Goal: Task Accomplishment & Management: Complete application form

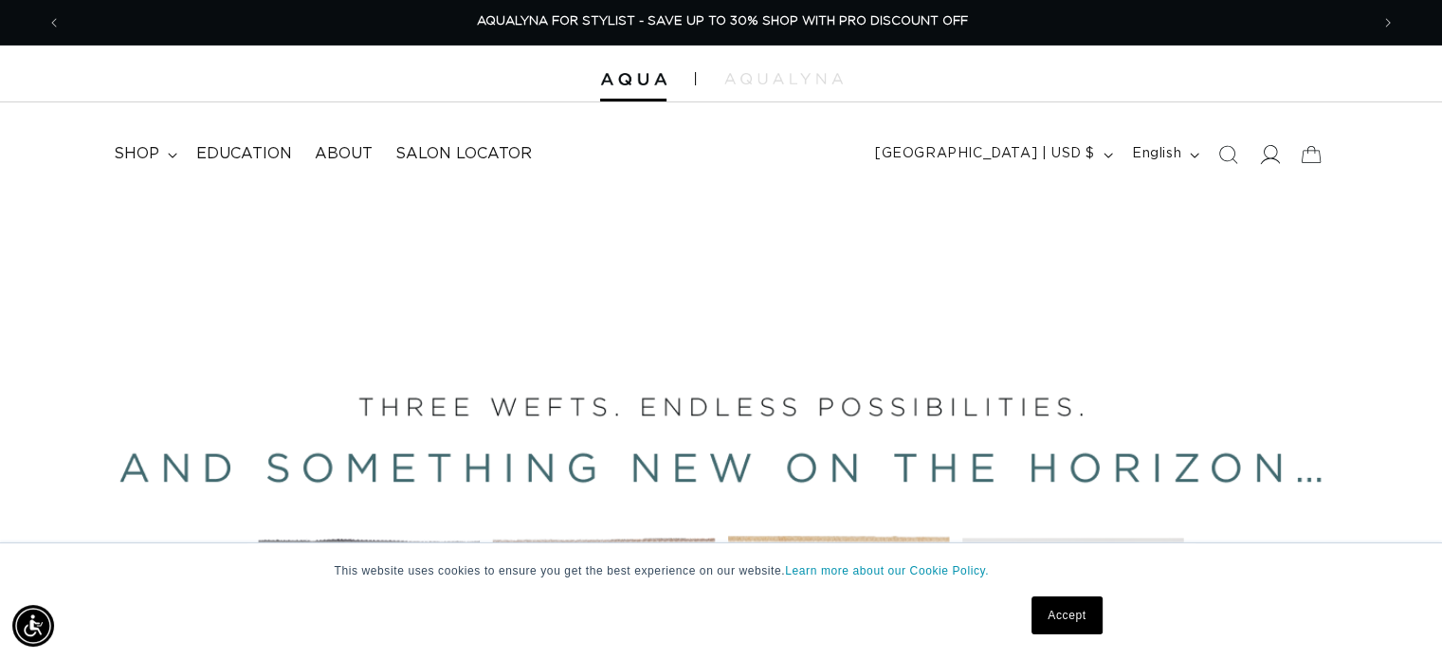
click at [1261, 155] on icon at bounding box center [1269, 154] width 20 height 20
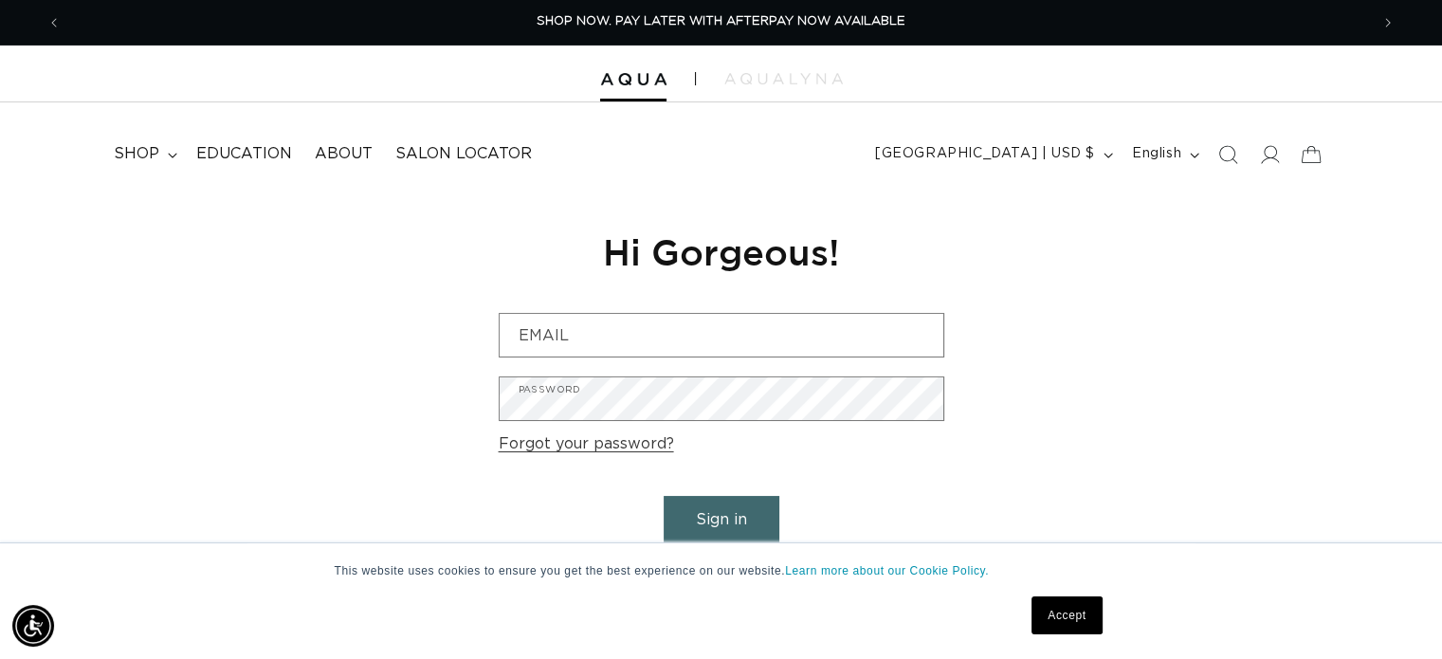
scroll to position [0, 1307]
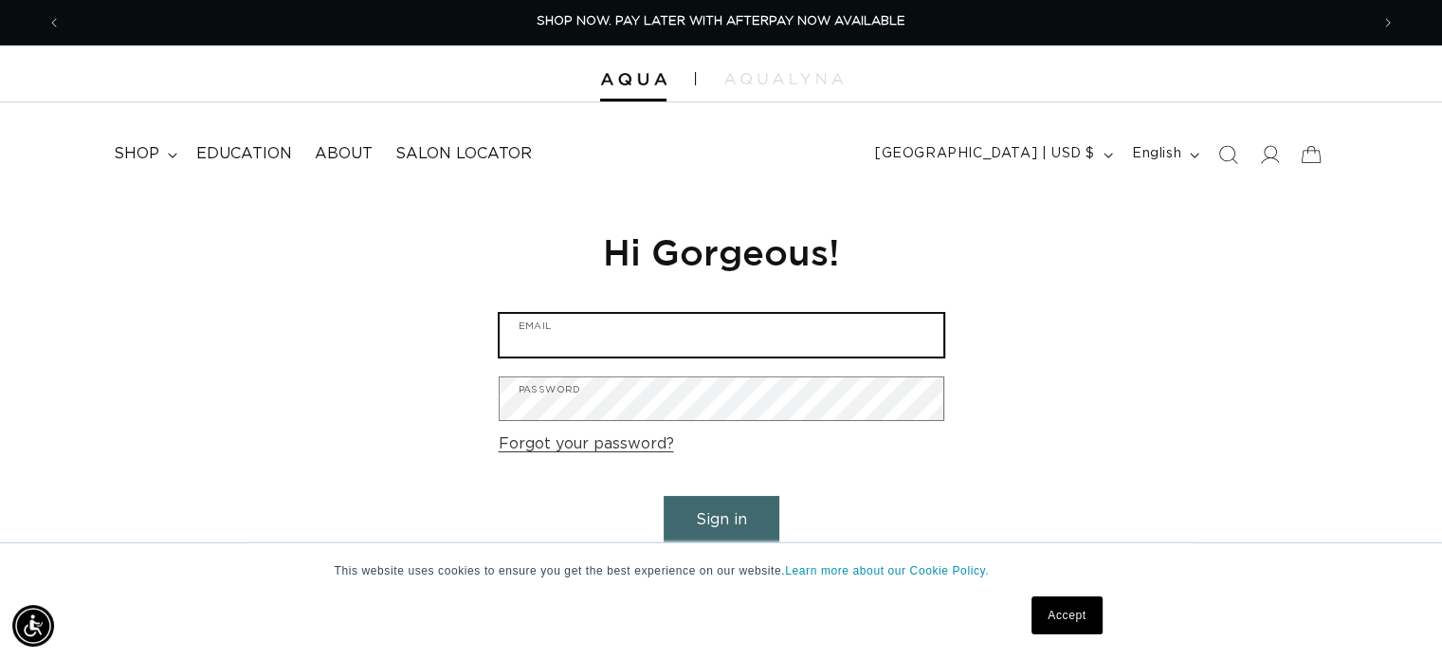
click at [531, 345] on input "Email" at bounding box center [722, 335] width 444 height 43
type input "Madisongalizia@gmail.com"
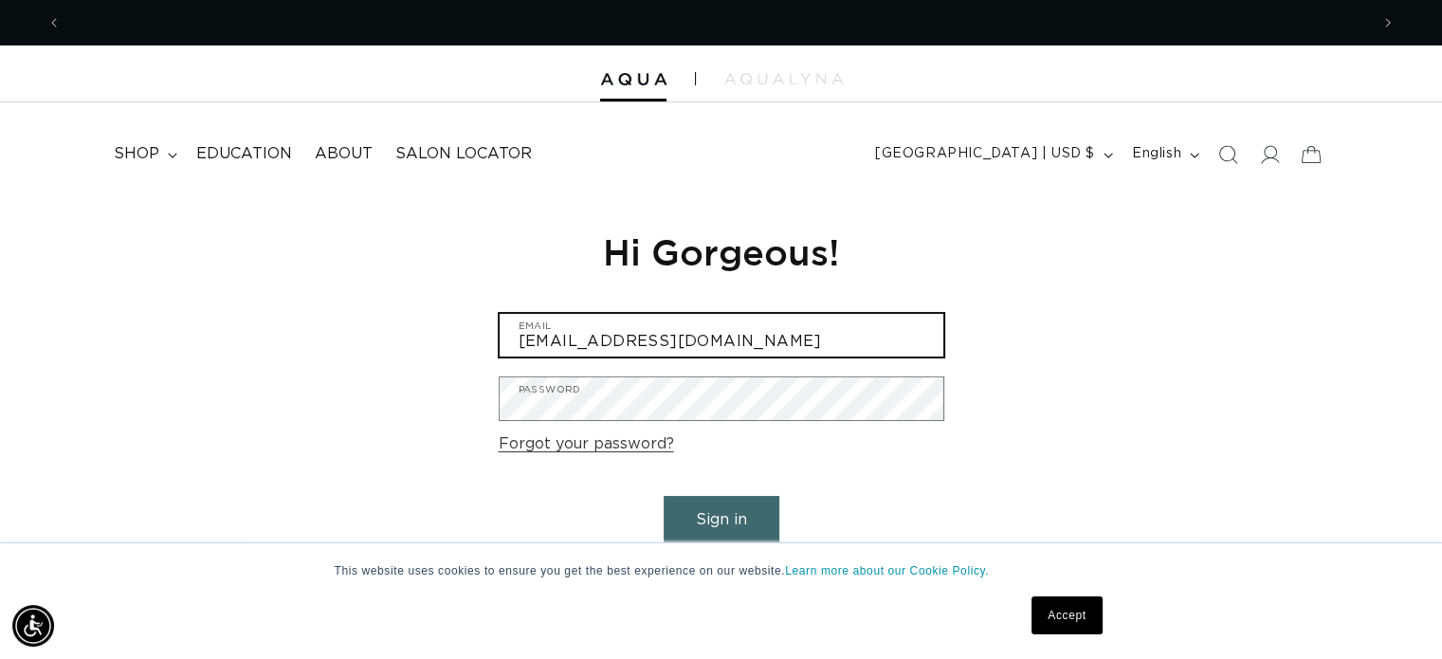
scroll to position [0, 2643]
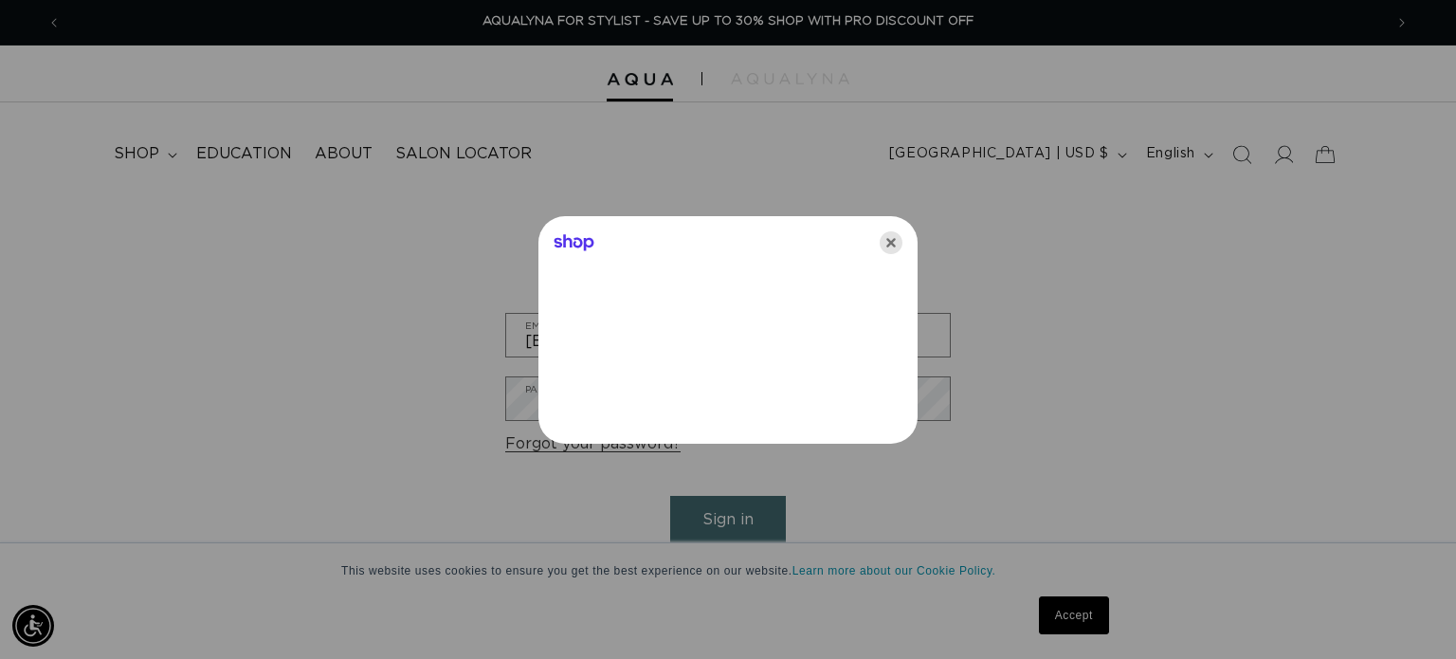
click at [885, 246] on icon "Close" at bounding box center [891, 242] width 23 height 23
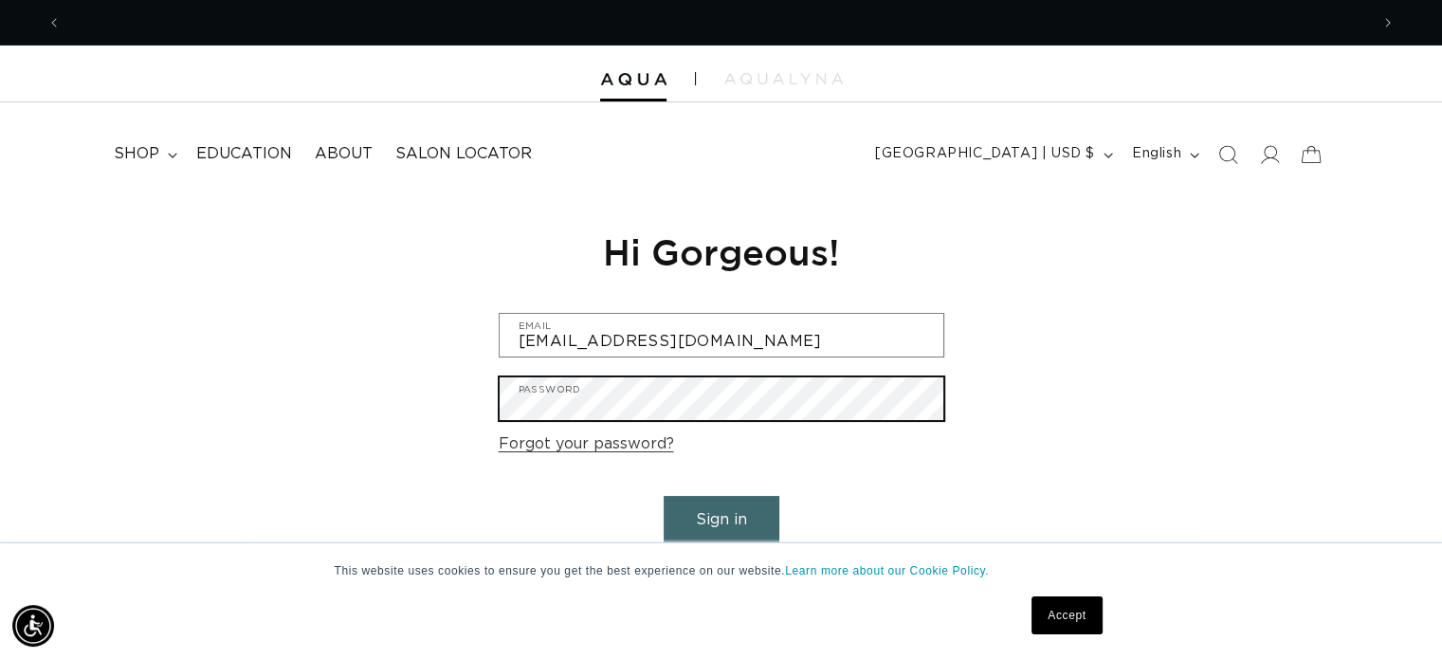
scroll to position [0, 1307]
click at [664, 496] on button "Sign in" at bounding box center [722, 520] width 116 height 48
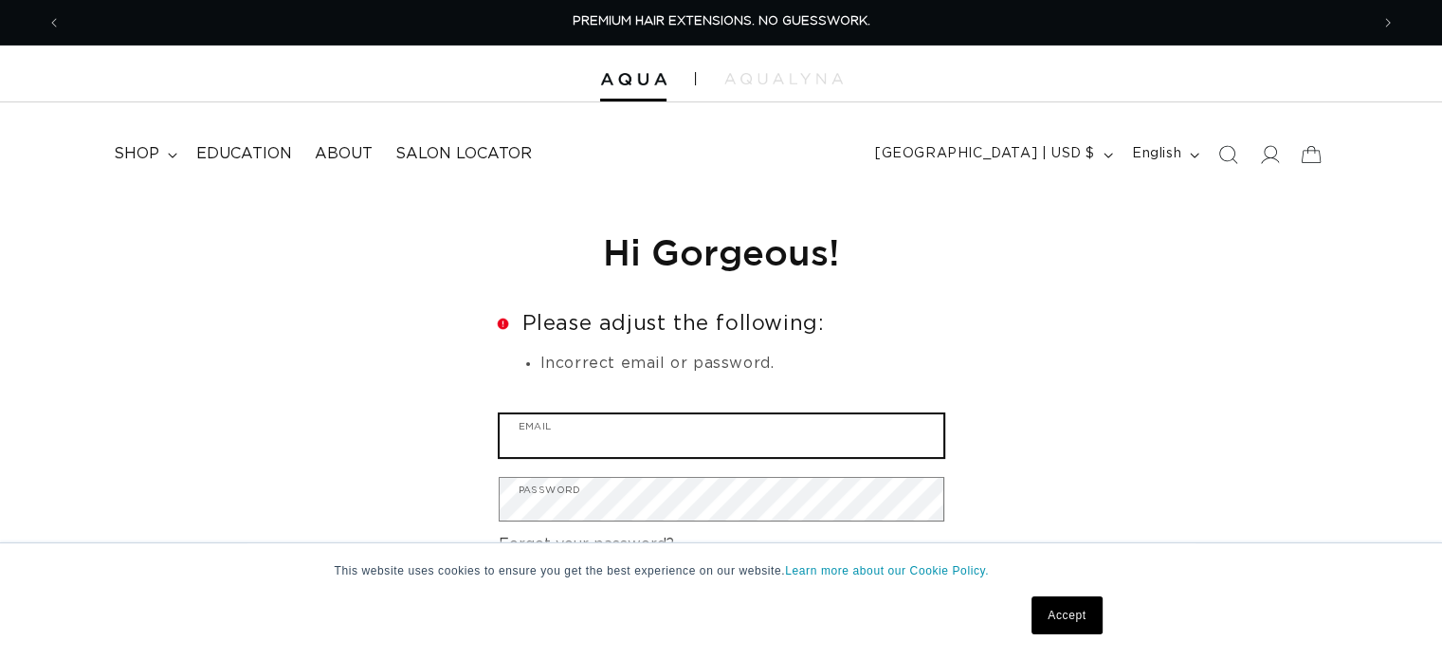
click at [540, 431] on input "Email" at bounding box center [722, 435] width 444 height 43
type input "Madisongalizia@gmail.com"
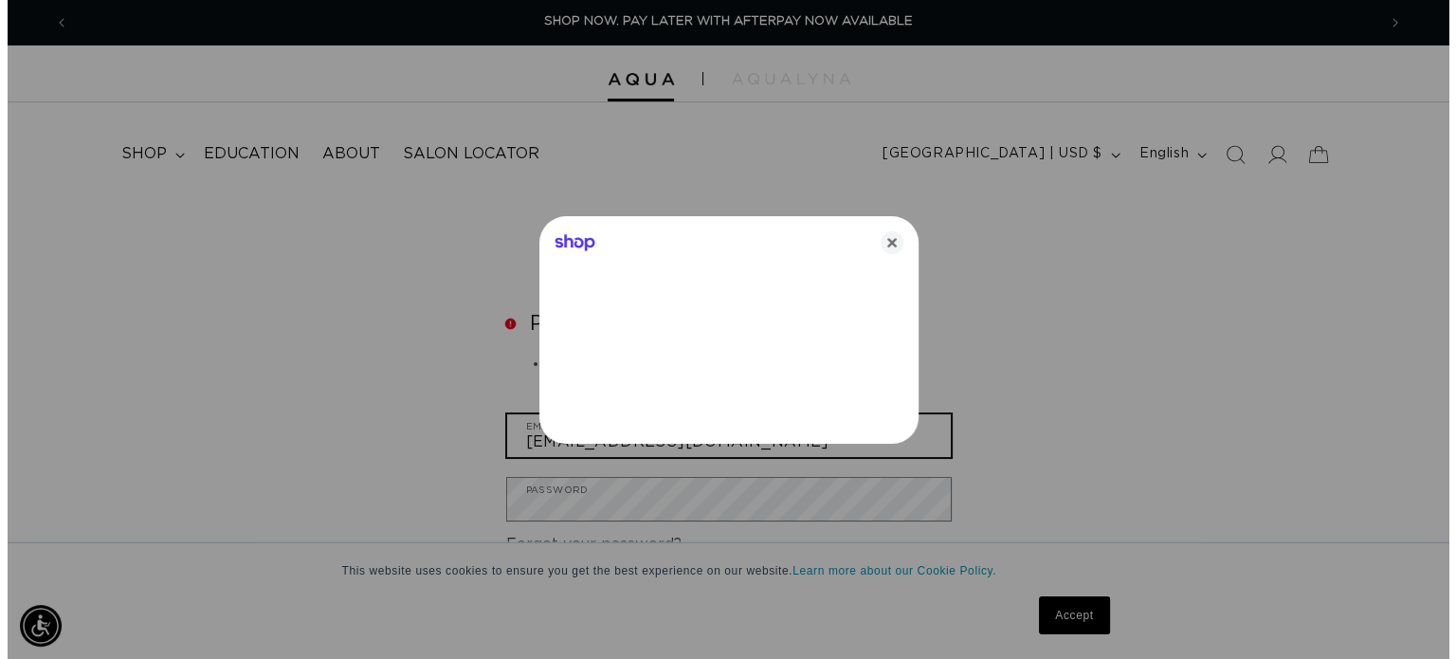
scroll to position [0, 1322]
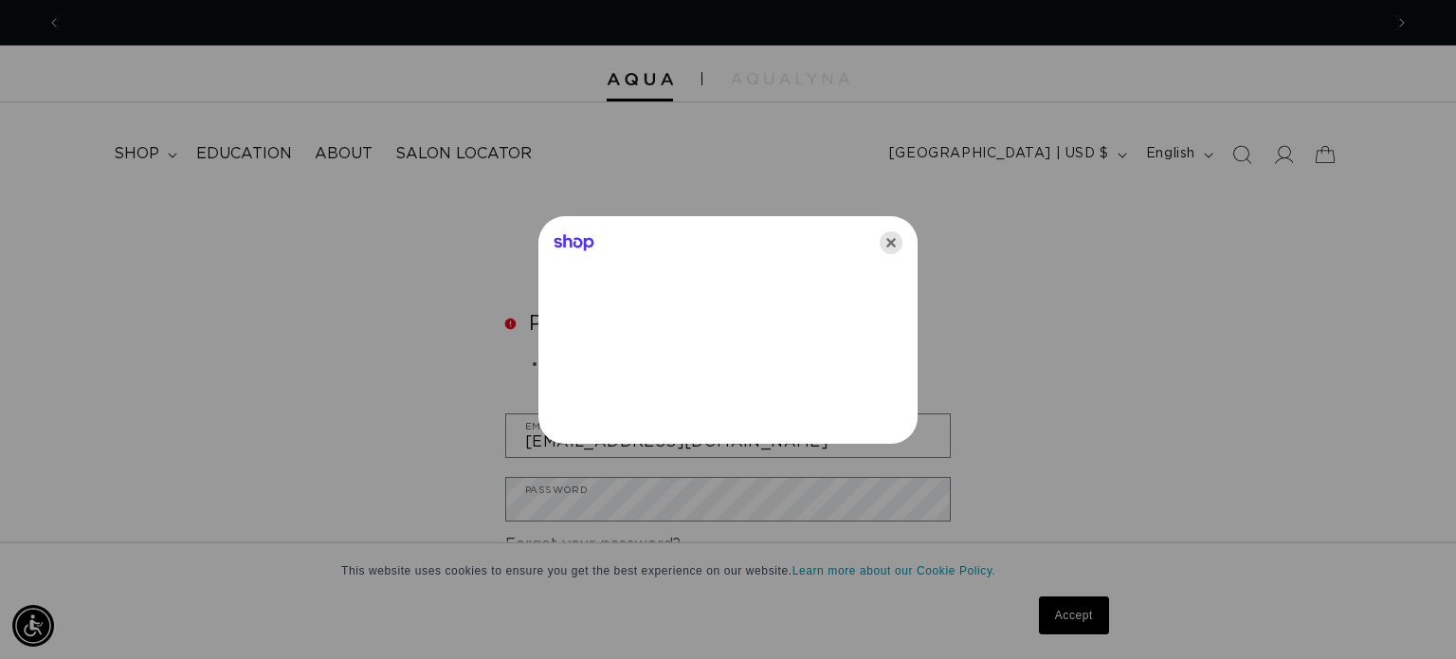
click at [901, 247] on icon "Close" at bounding box center [891, 242] width 23 height 23
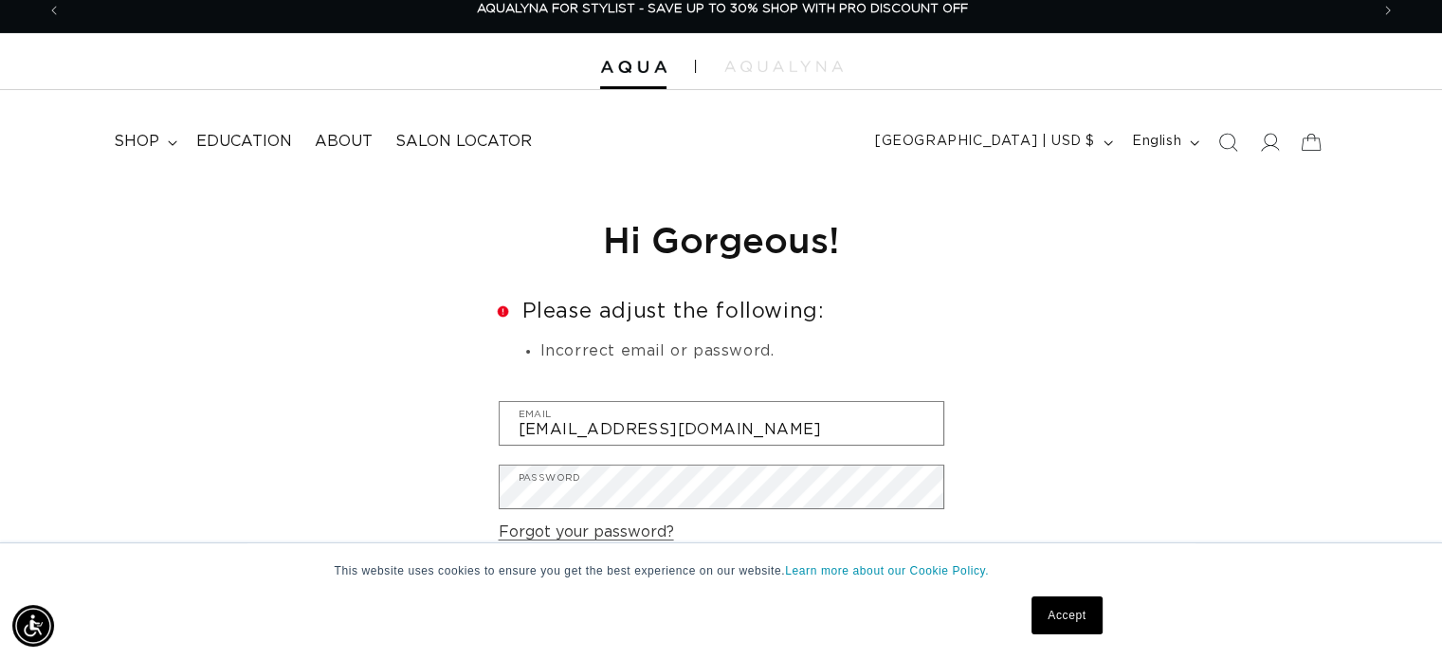
scroll to position [284, 0]
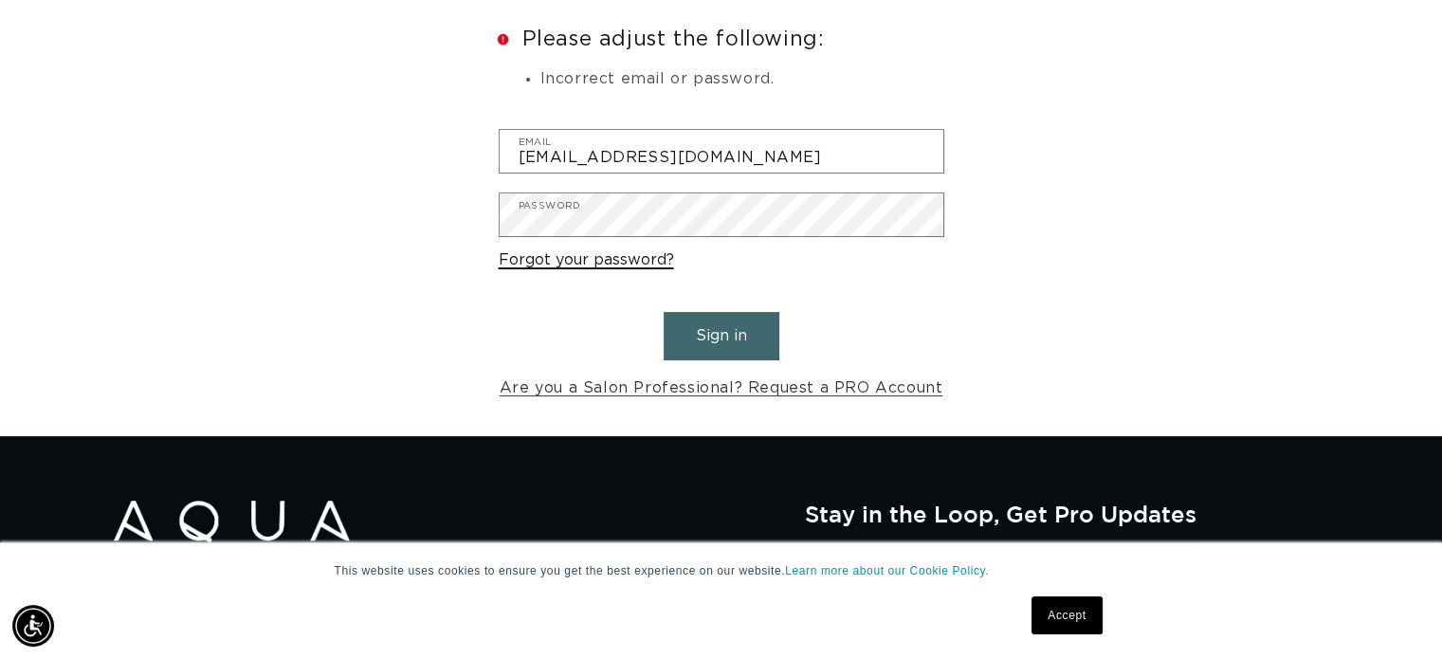
click at [574, 265] on link "Forgot your password?" at bounding box center [586, 259] width 175 height 27
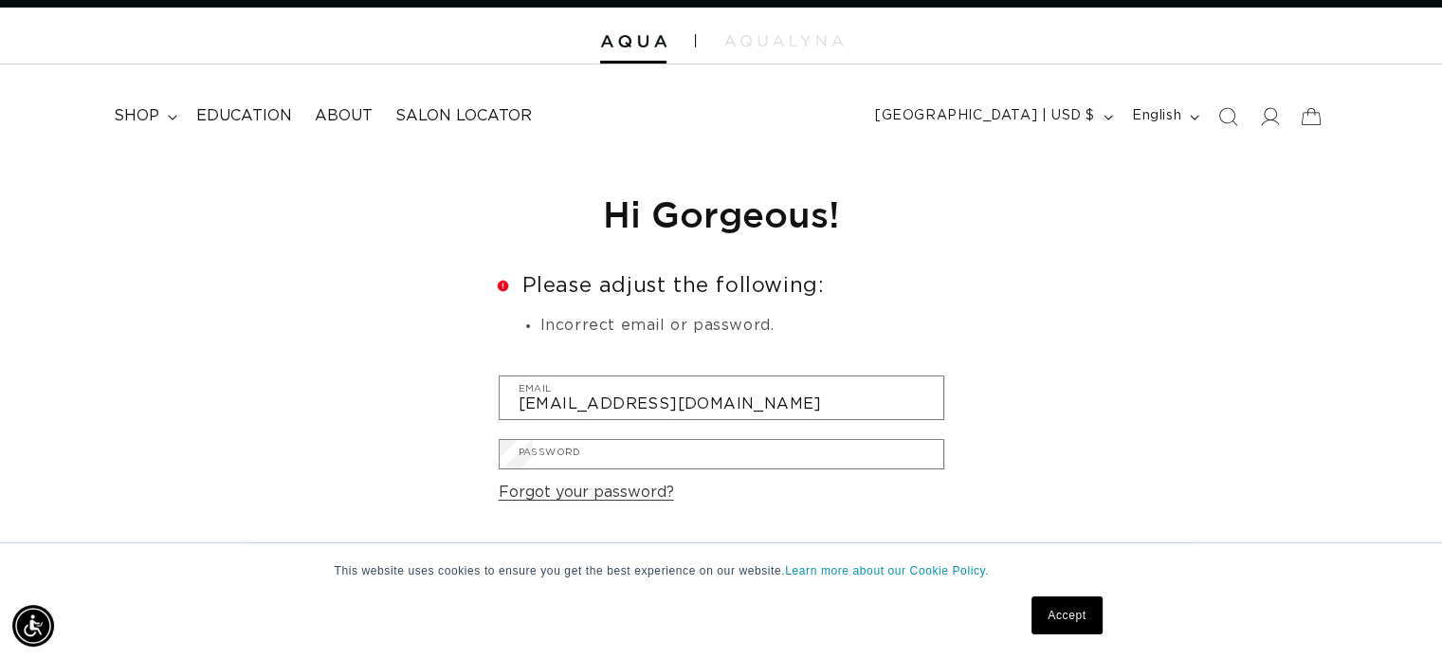
click at [0, 0] on input "Email" at bounding box center [0, 0] width 0 height 0
type input "[EMAIL_ADDRESS][DOMAIN_NAME]"
click at [0, 0] on button "Submit" at bounding box center [0, 0] width 0 height 0
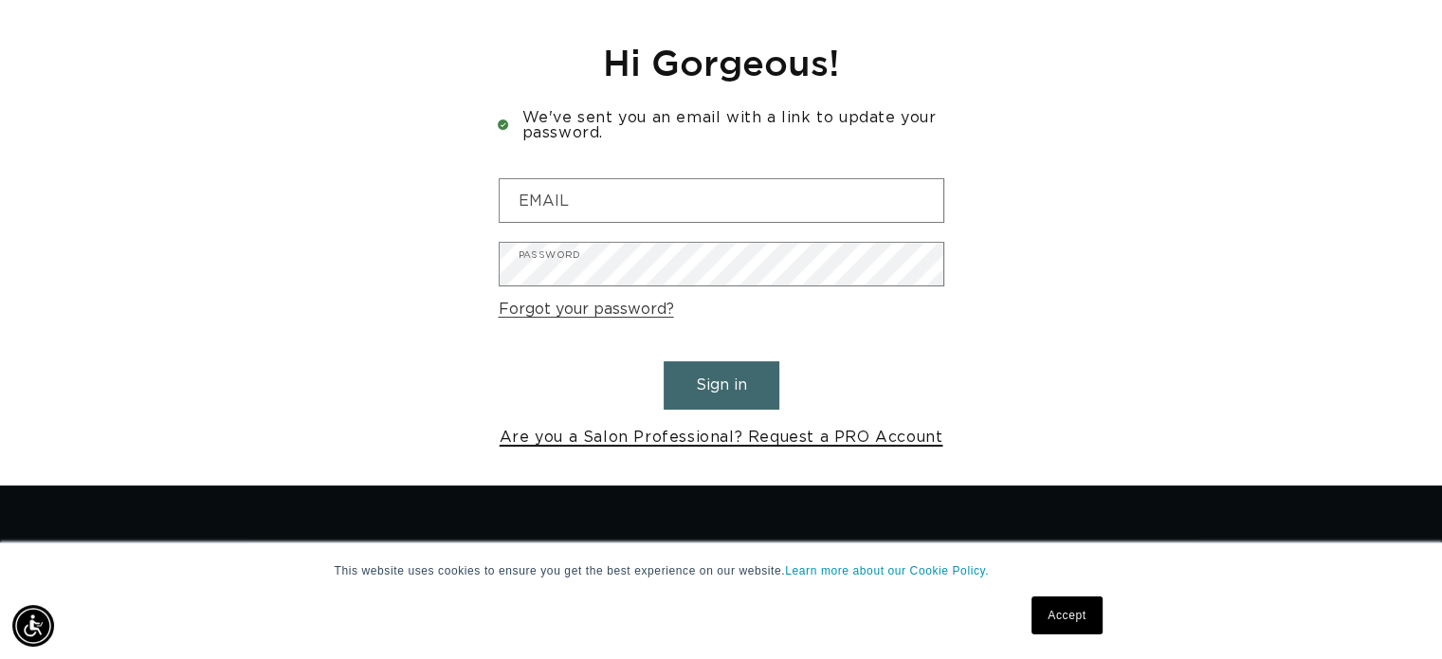
click at [632, 439] on link "Are you a Salon Professional? Request a PRO Account" at bounding box center [722, 437] width 444 height 27
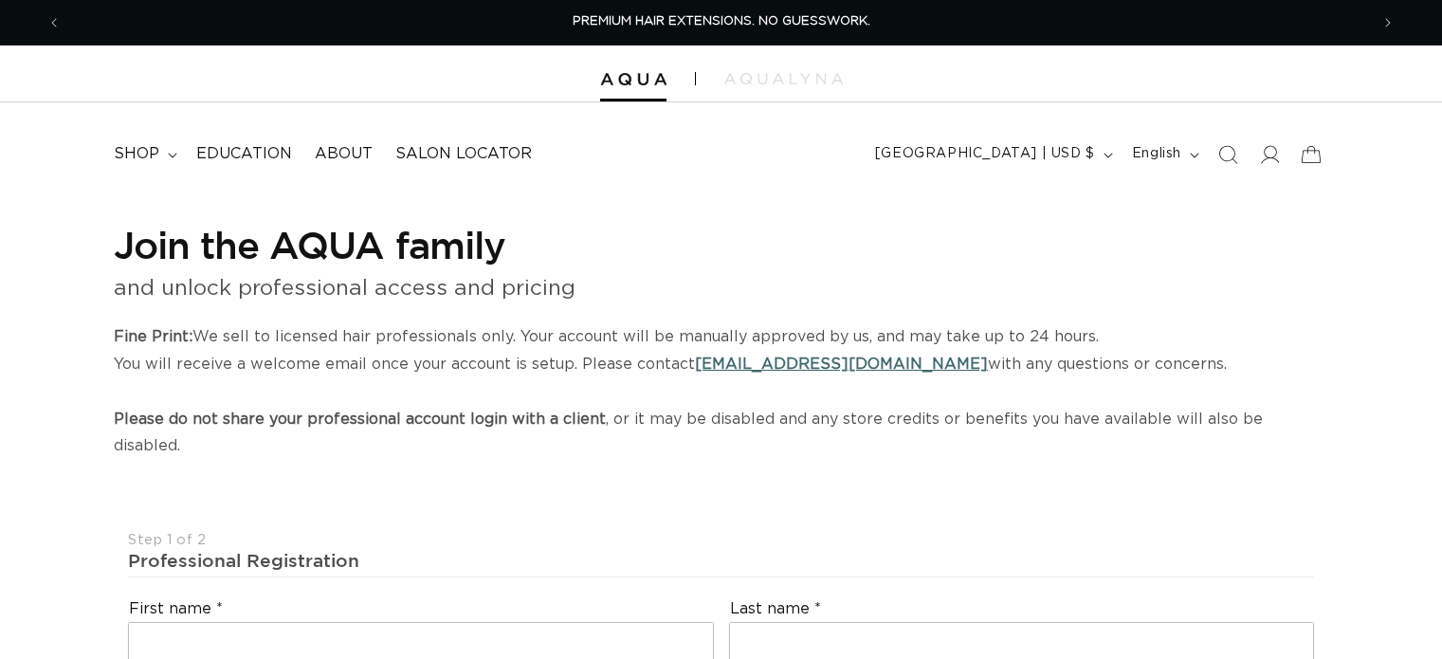
select select "US"
select select "[GEOGRAPHIC_DATA]"
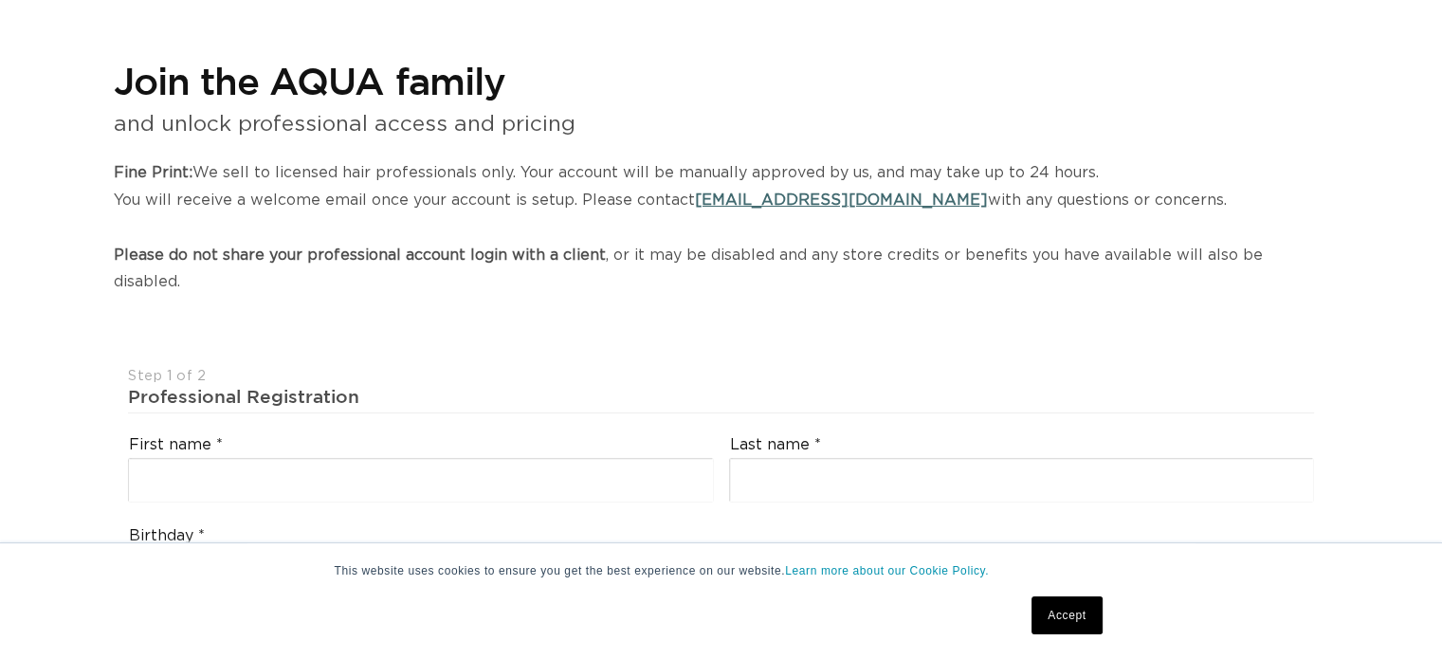
scroll to position [379, 0]
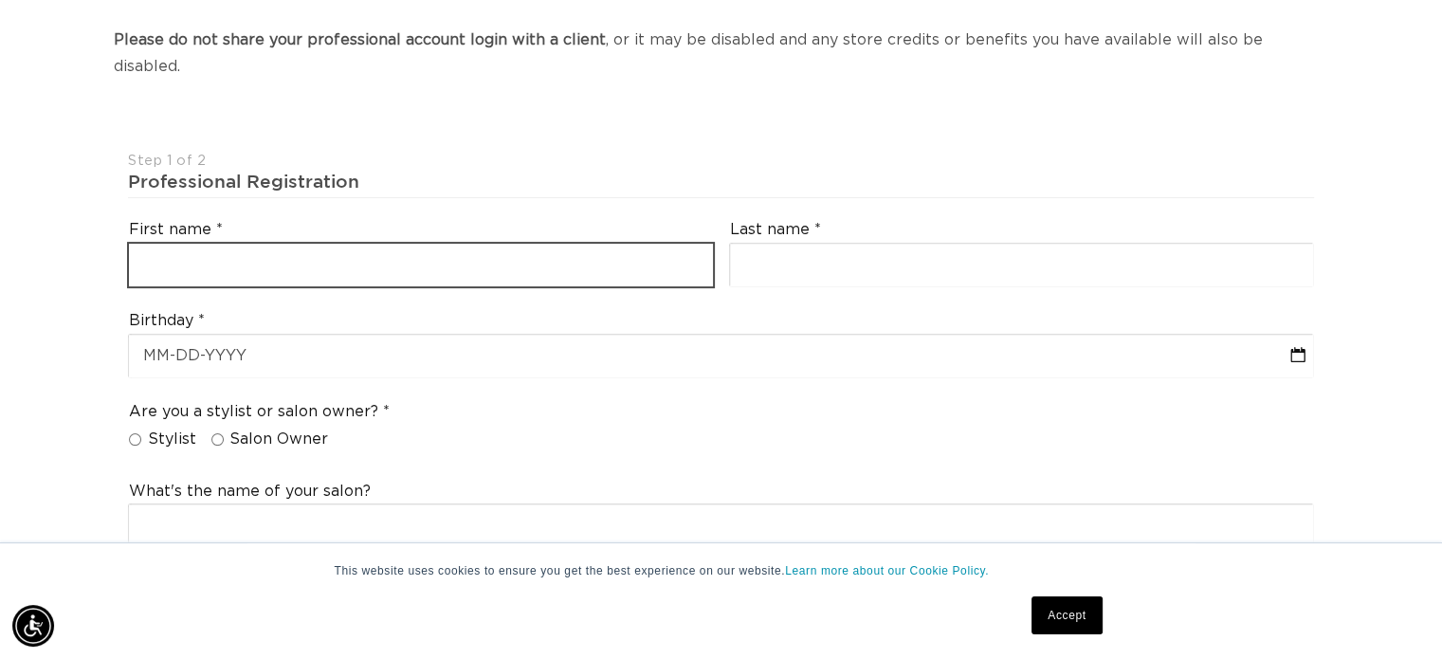
click at [171, 244] on input "text" at bounding box center [421, 265] width 584 height 43
type input "Madison"
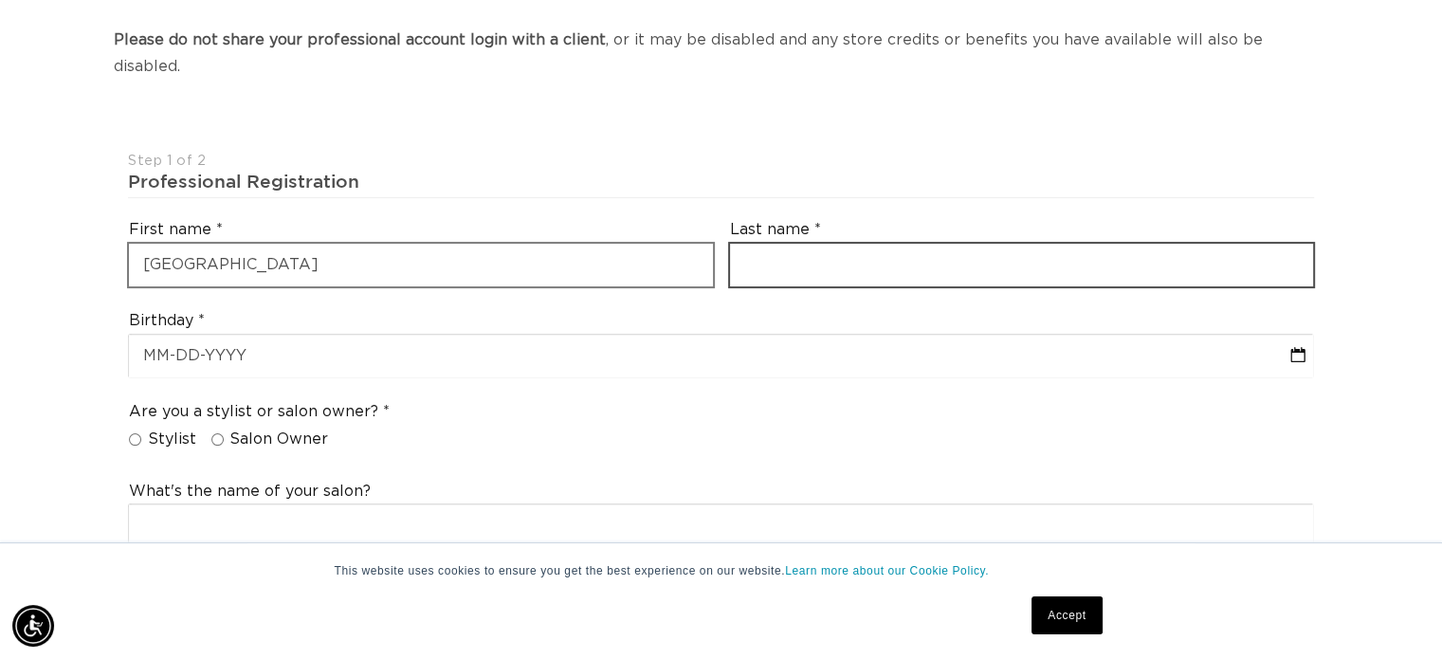
type input "Galizia"
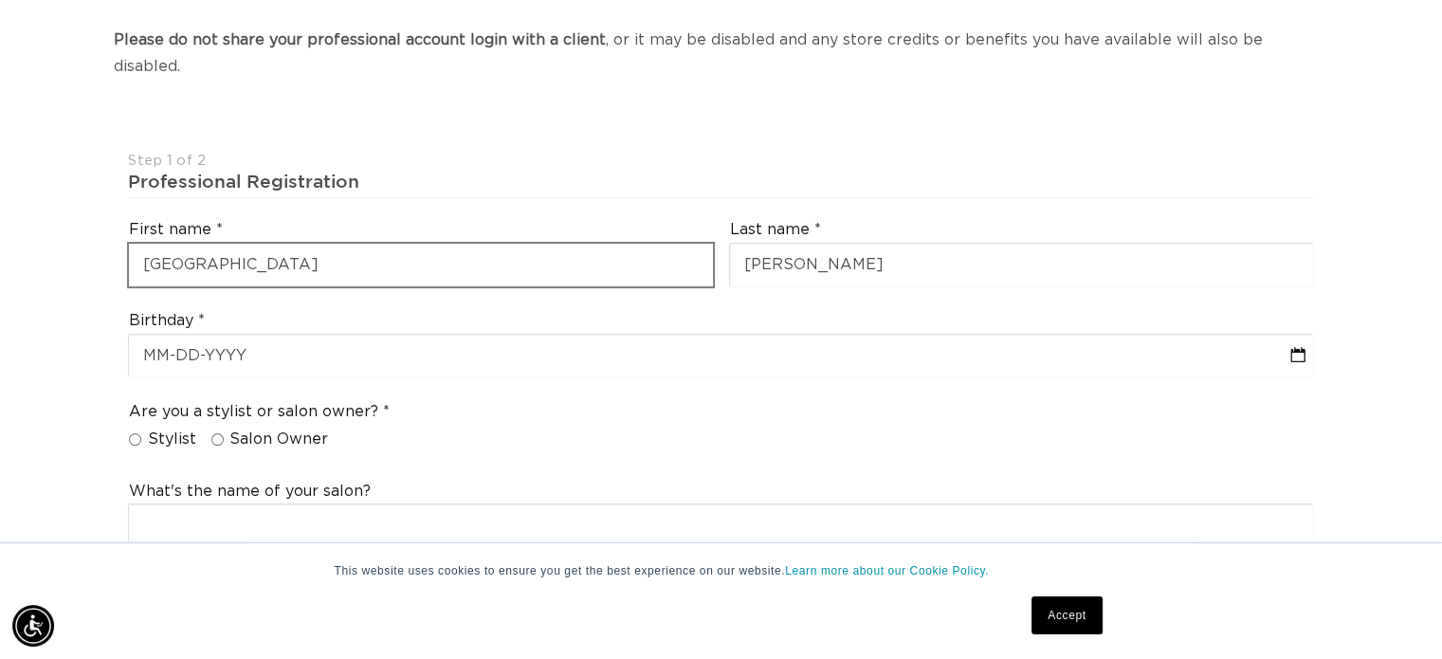
type input "+18134824798"
select select "Florida"
type input "33540"
type input "+1 813 482 4798"
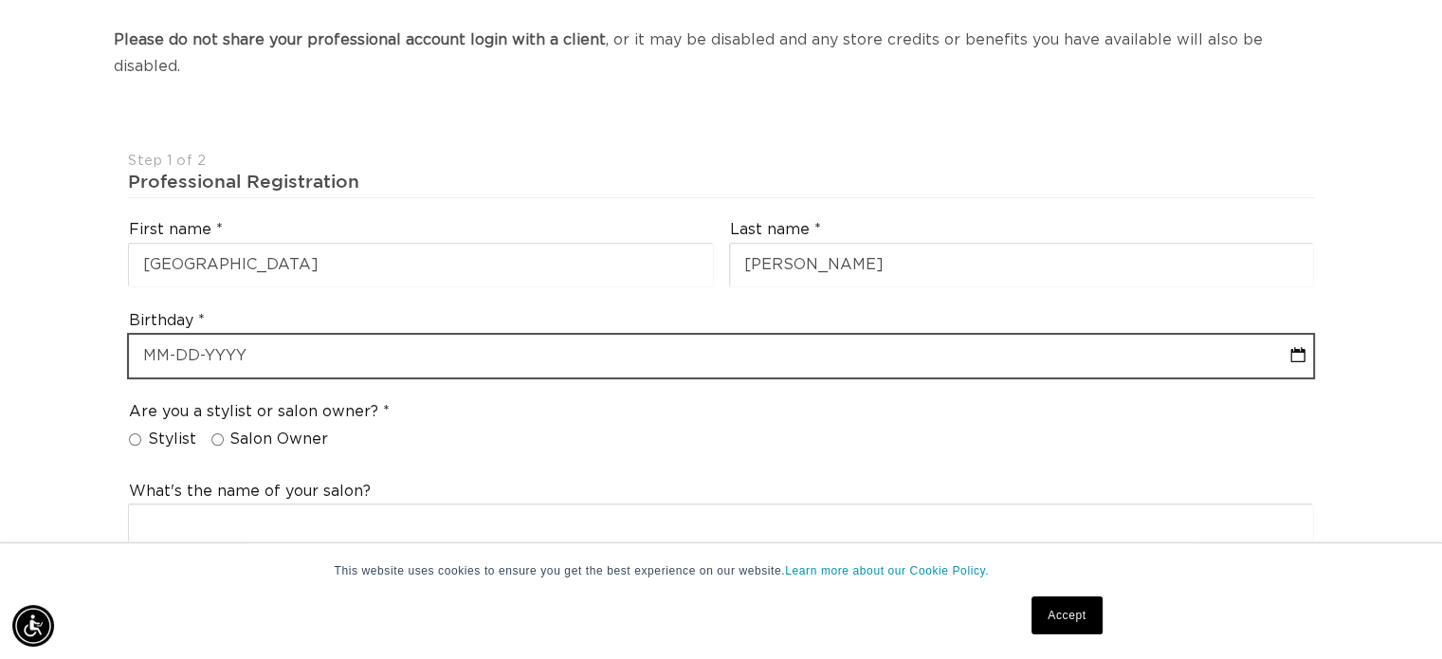
select select "9"
select select "2025"
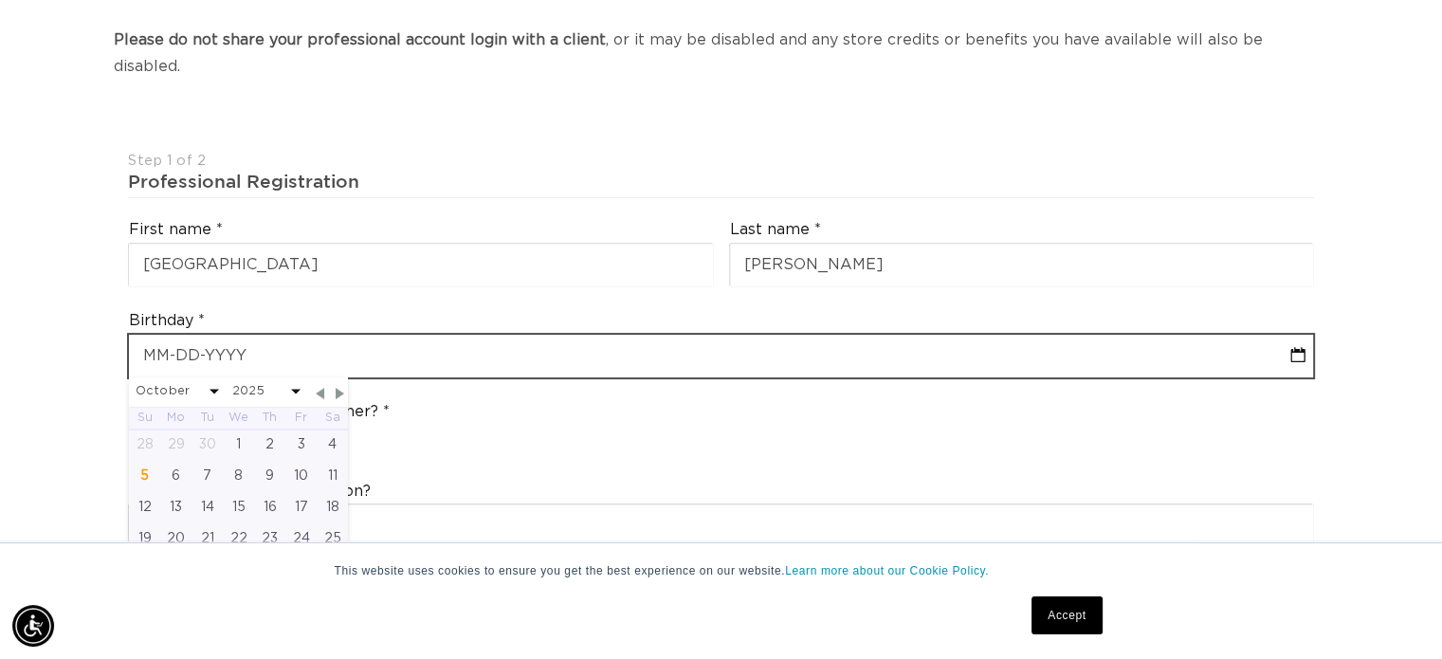
click at [226, 335] on input "text" at bounding box center [721, 356] width 1184 height 43
type input "0"
select select "9"
select select "2025"
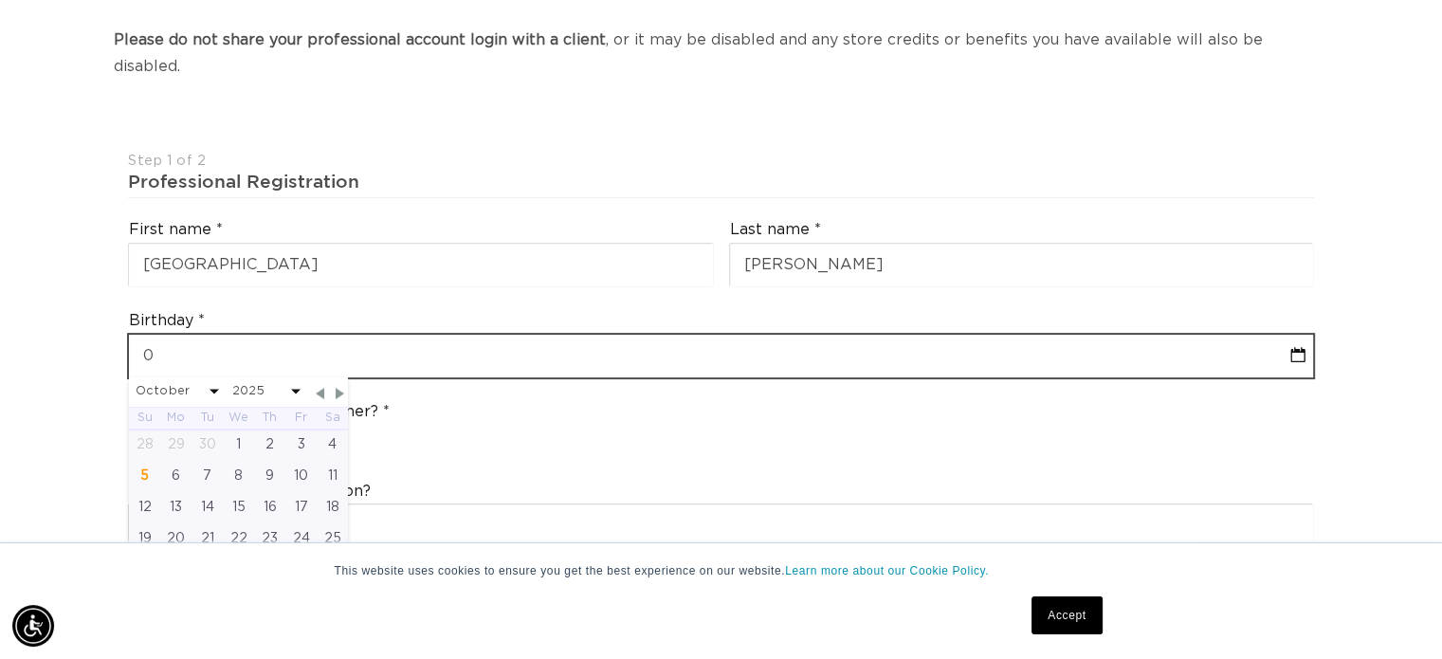
select select "9"
select select "2025"
type input "09-2"
select select "9"
select select "2025"
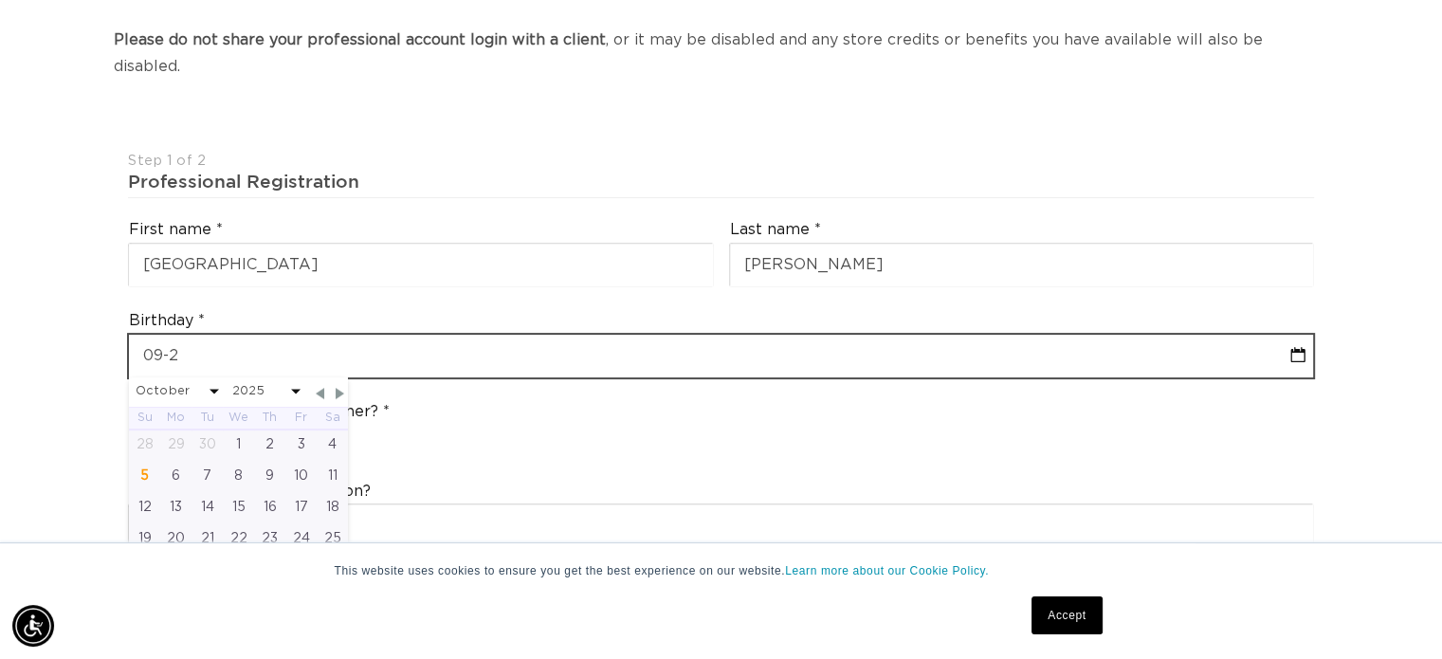
type input "09-26"
select select "9"
select select "2025"
type input "09-26-1"
select select "9"
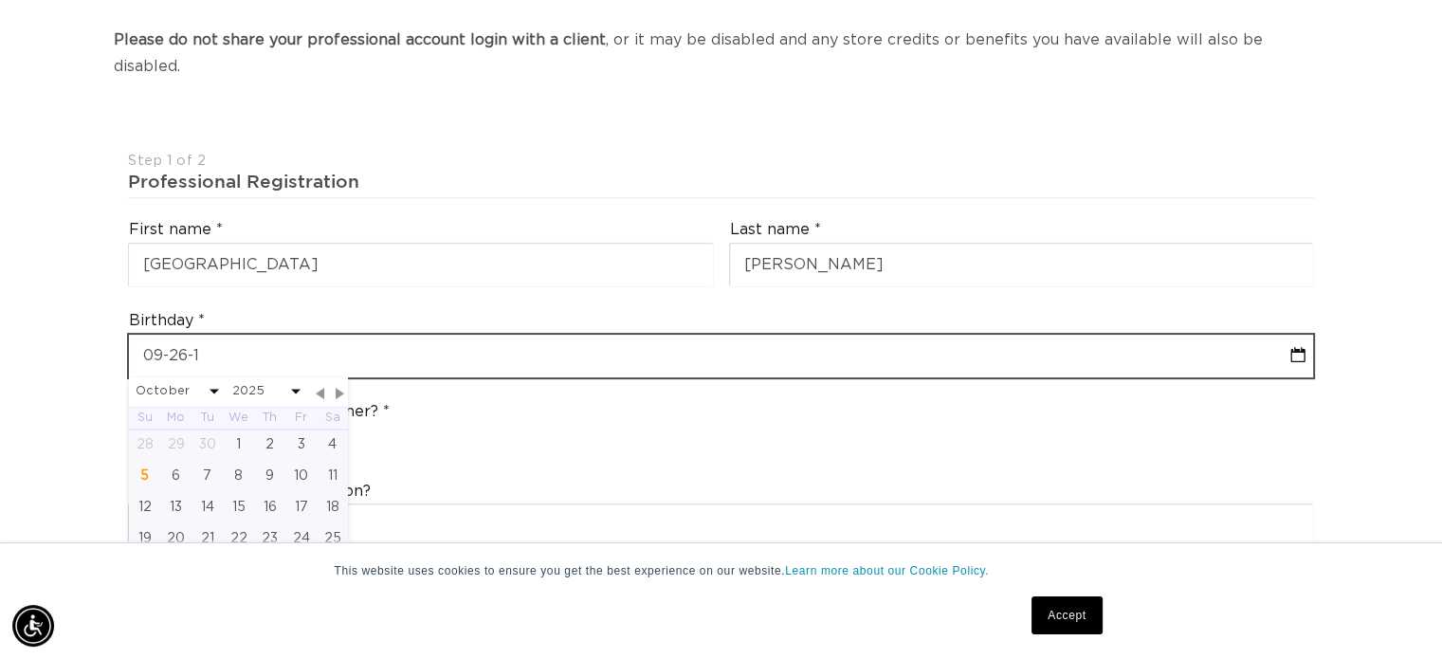
select select "2025"
type input "09-26-199"
select select "9"
select select "2025"
type input "09-26-1995"
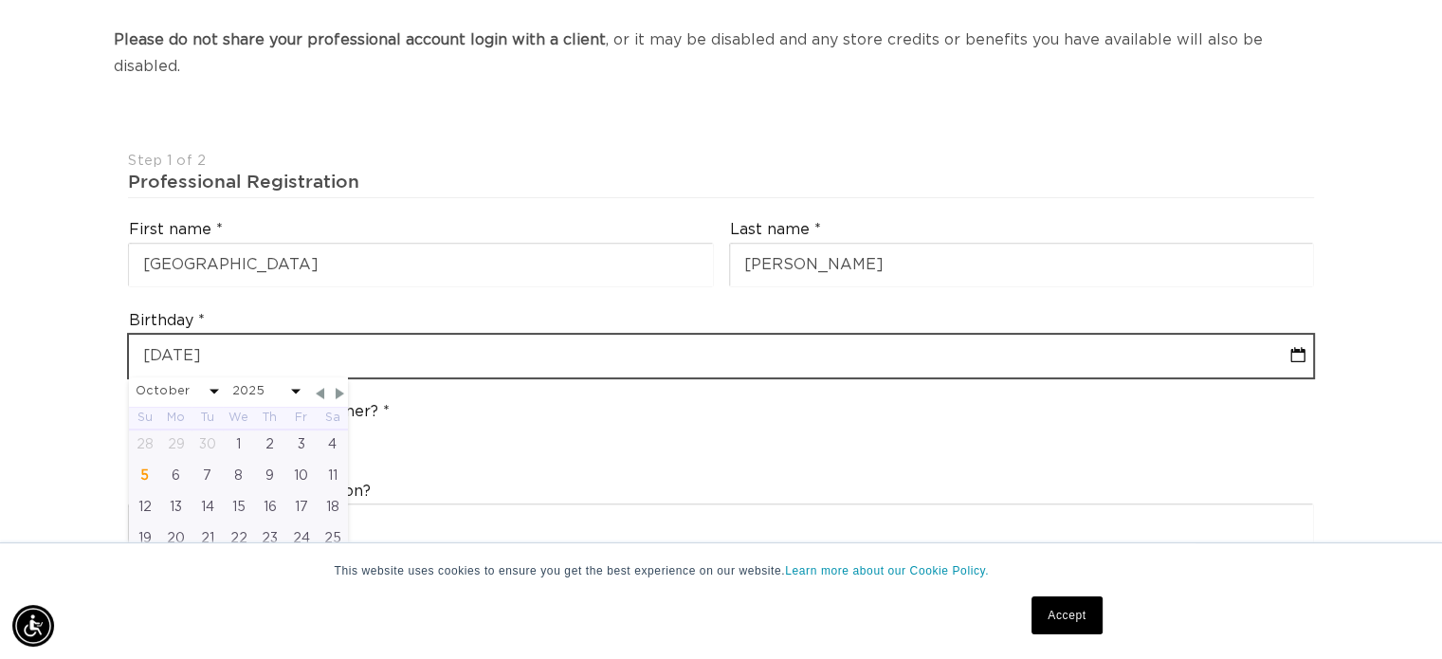
scroll to position [0, 2614]
select select "8"
select select "1995"
type input "09-26-1995"
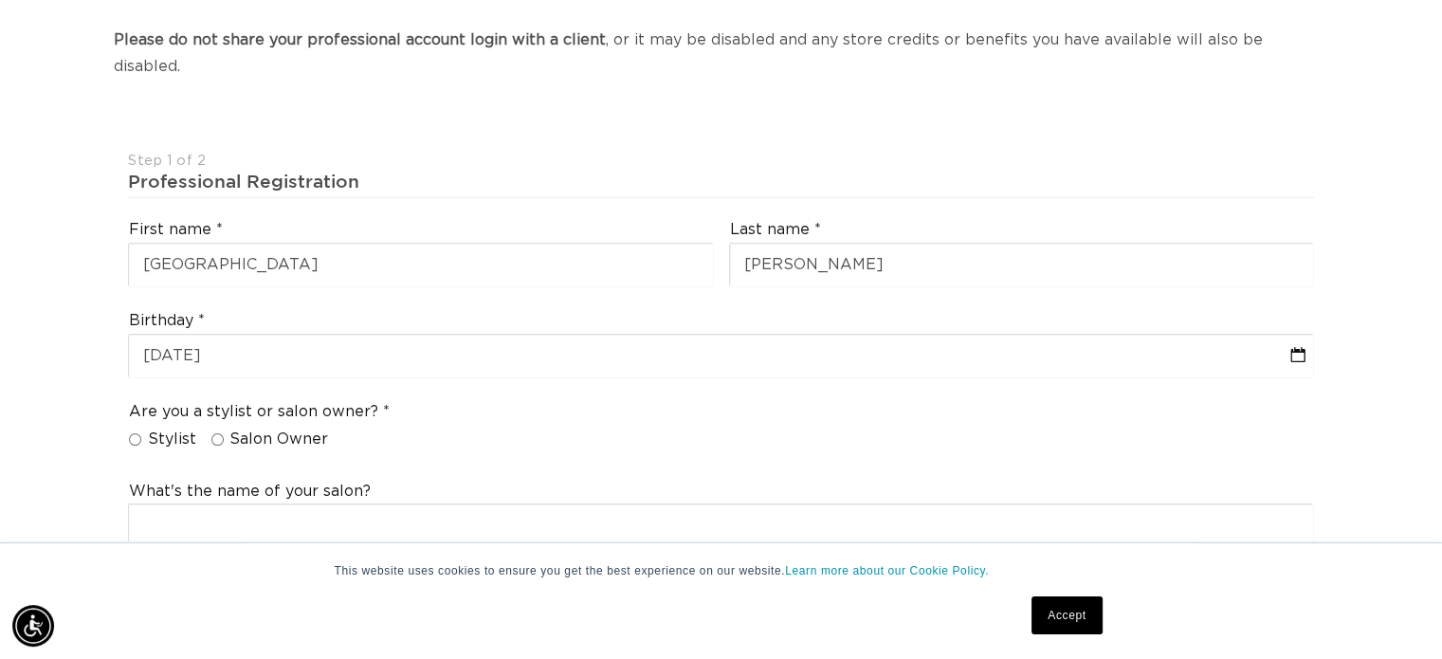
click at [136, 433] on input "Stylist" at bounding box center [135, 439] width 12 height 12
radio input "true"
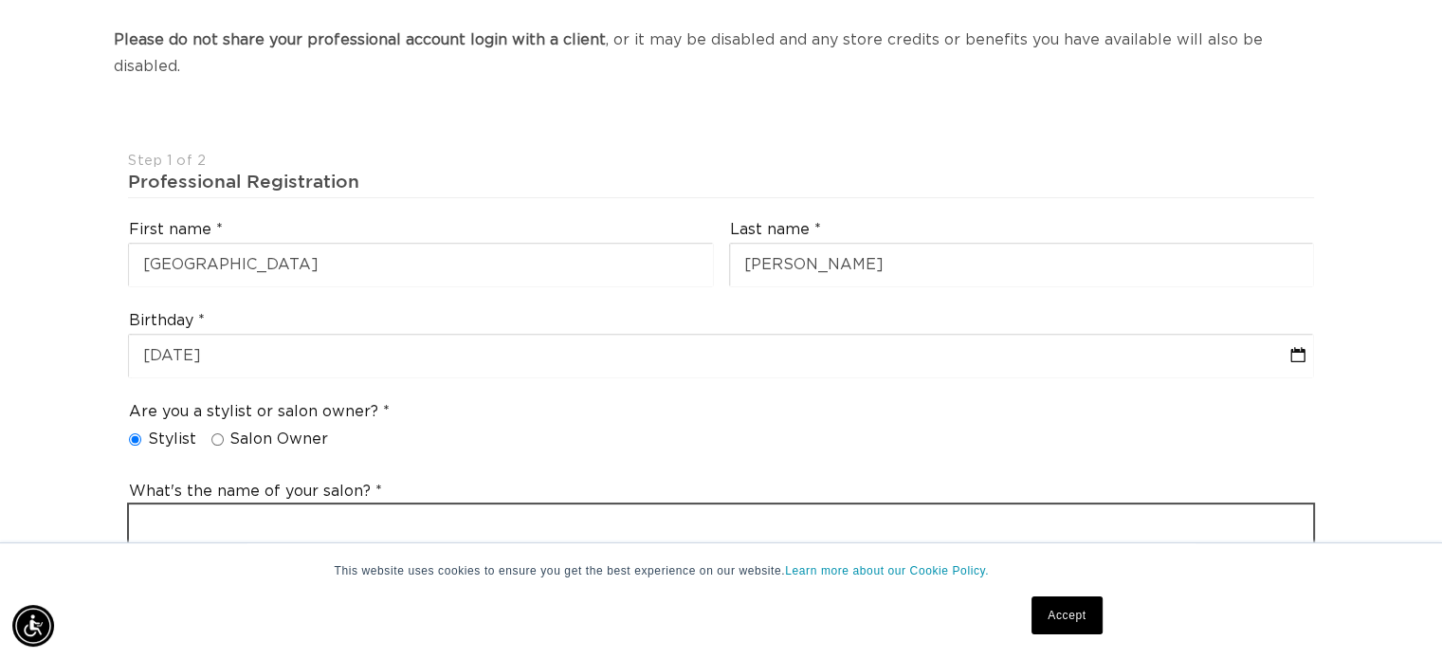
click at [177, 504] on input "text" at bounding box center [721, 525] width 1184 height 43
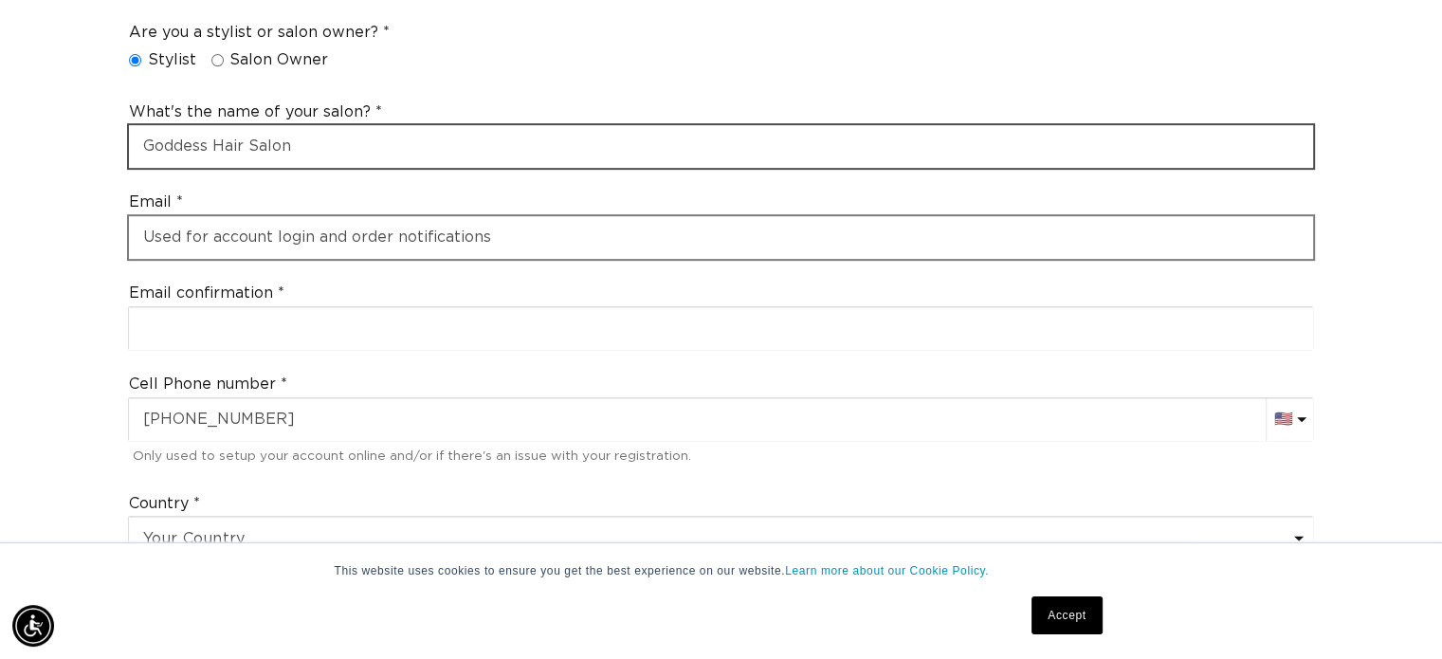
type input "Goddess Hair Salon"
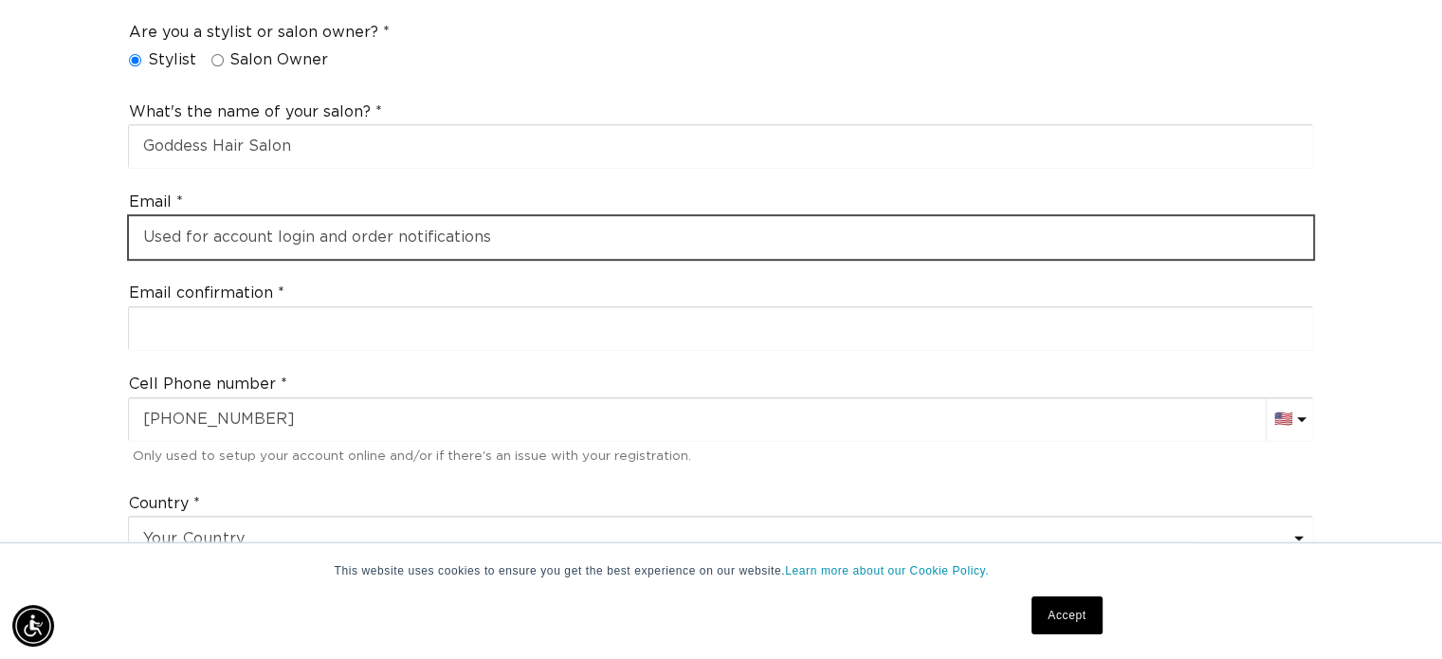
click at [229, 216] on input "email" at bounding box center [721, 237] width 1184 height 43
type input "Madisongalizia@gmail.com"
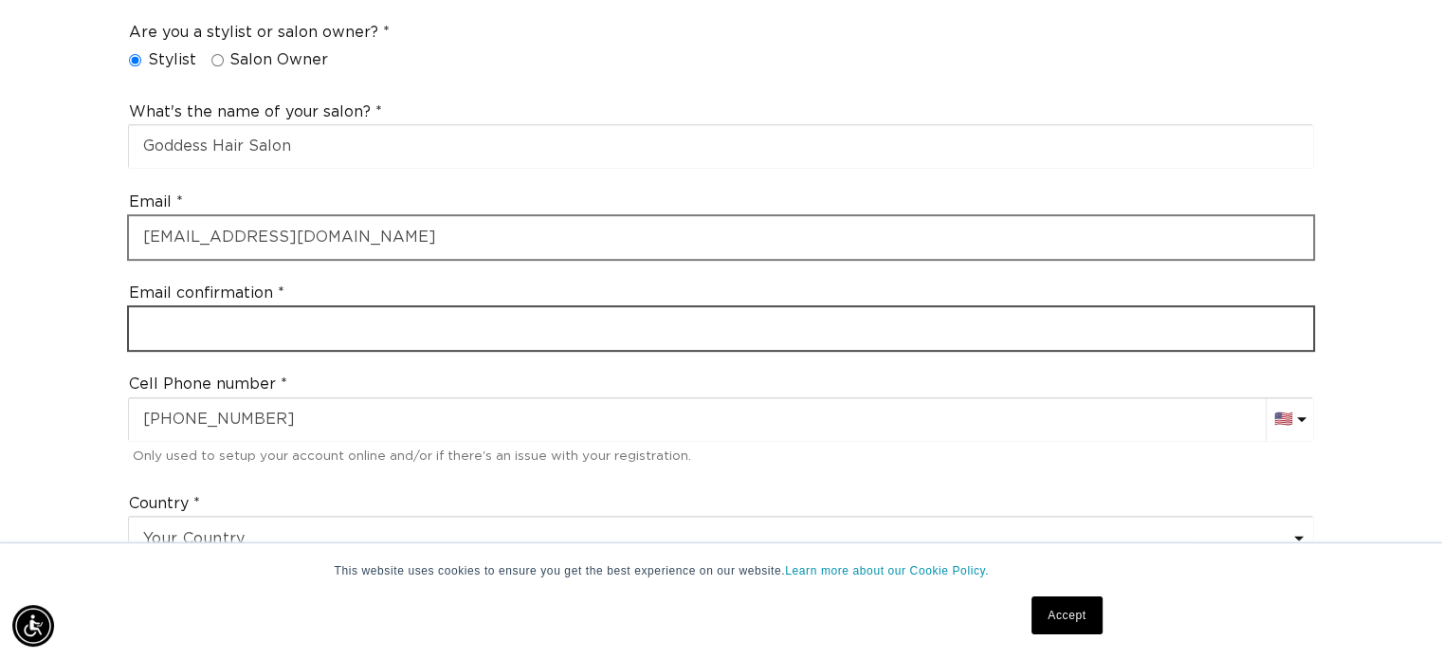
type input "Madisongalizia@gmail.com"
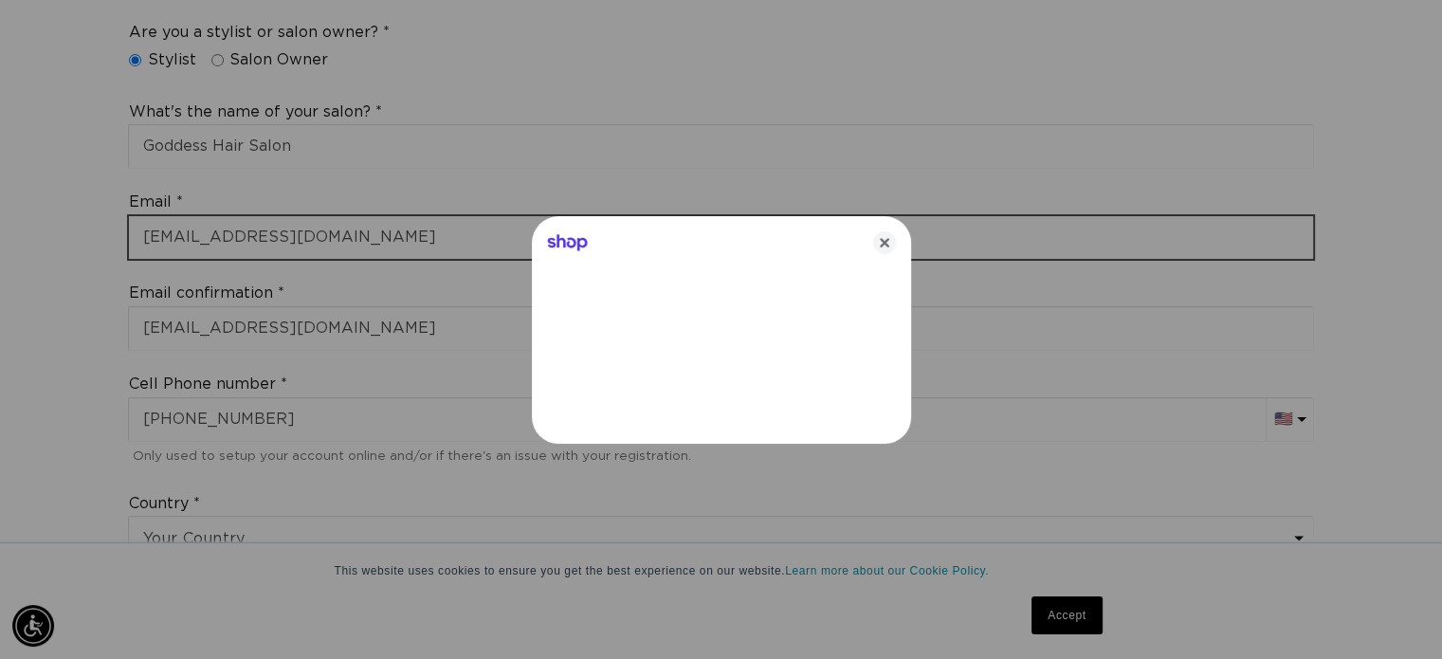
scroll to position [0, 1322]
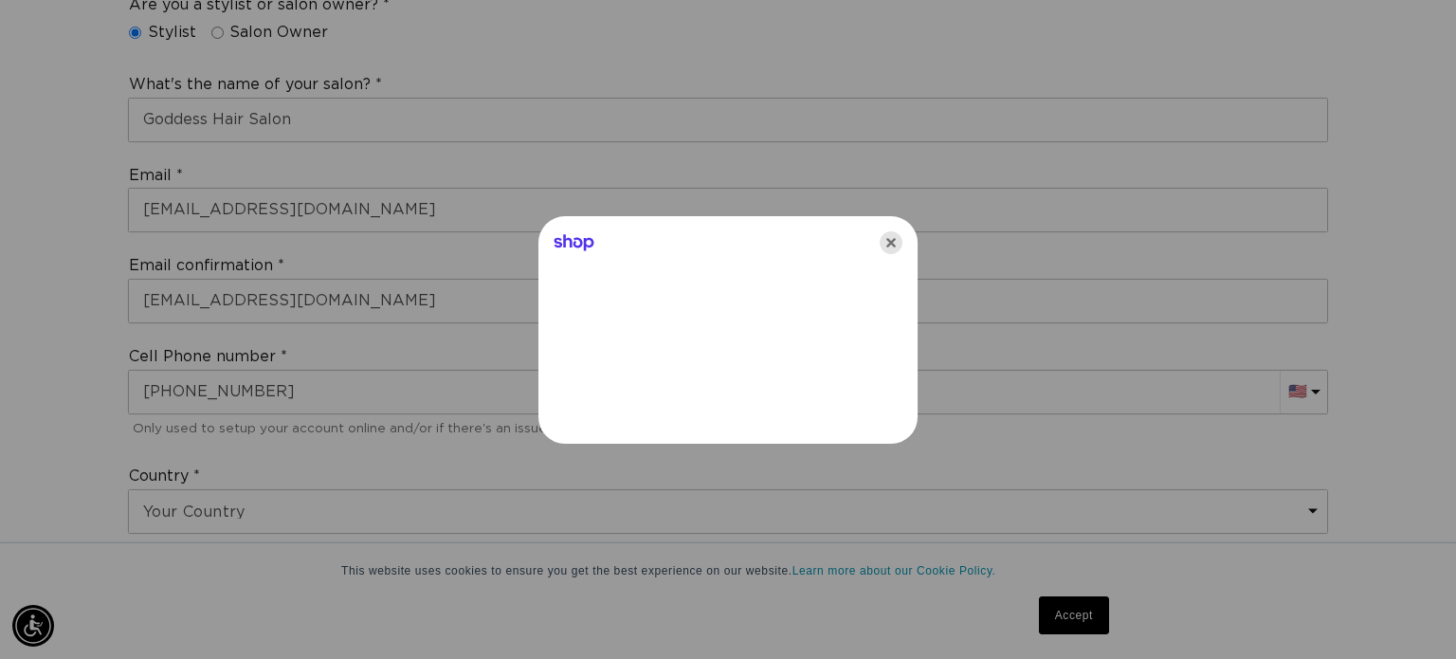
click at [893, 242] on icon "Close" at bounding box center [891, 242] width 23 height 23
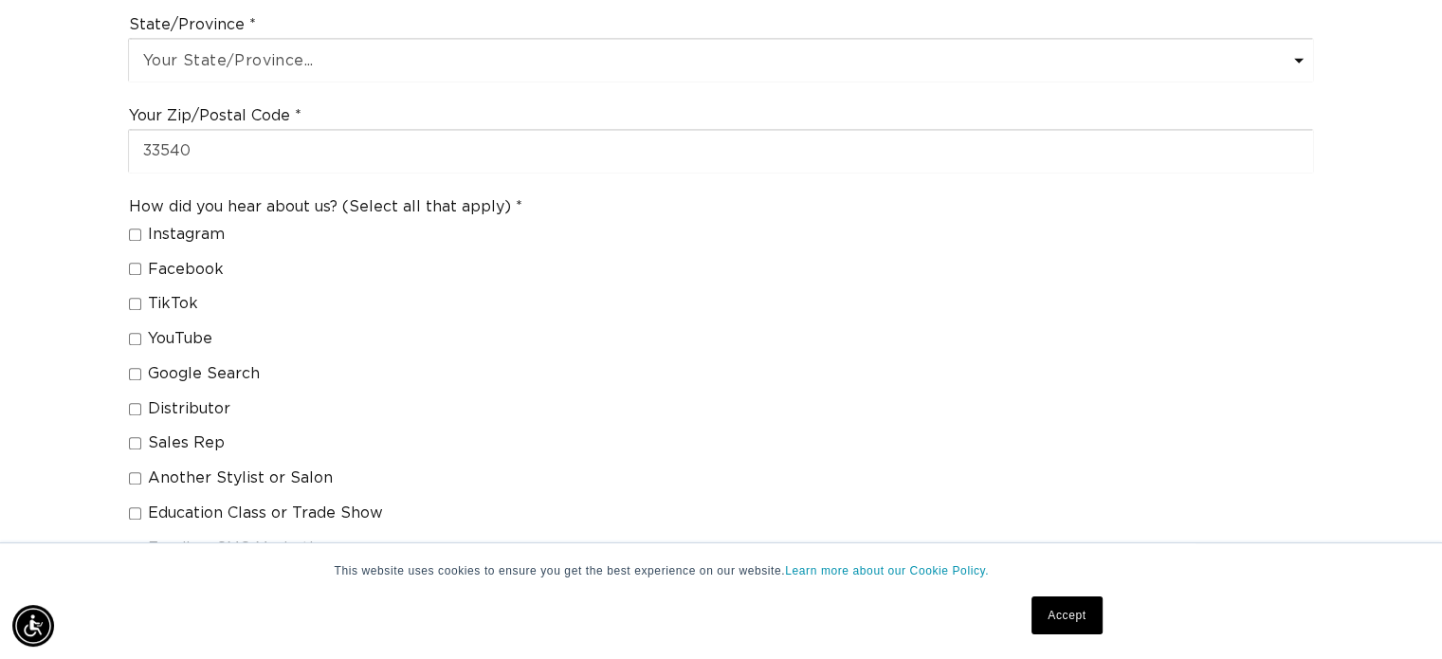
scroll to position [0, 2614]
click at [138, 368] on input "Google Search" at bounding box center [135, 374] width 12 height 12
checkbox input "true"
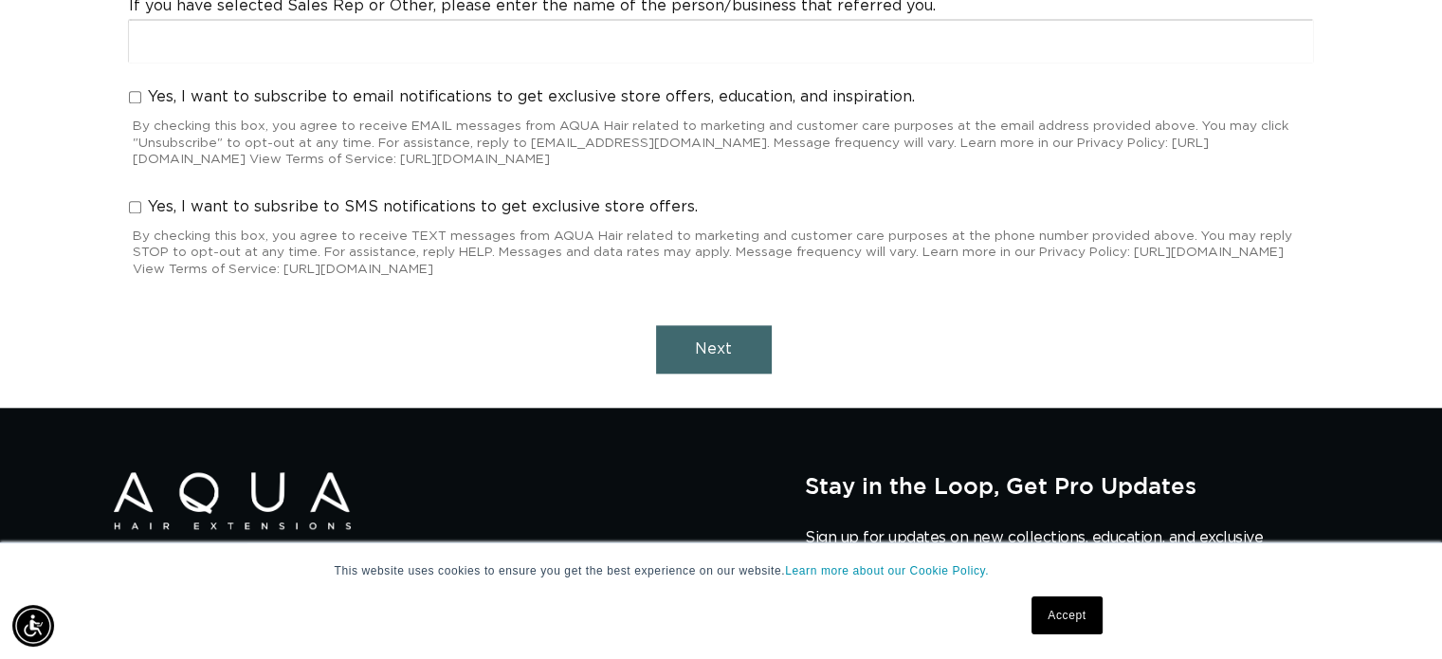
scroll to position [0, 1307]
click at [725, 341] on span "Next" at bounding box center [713, 348] width 37 height 15
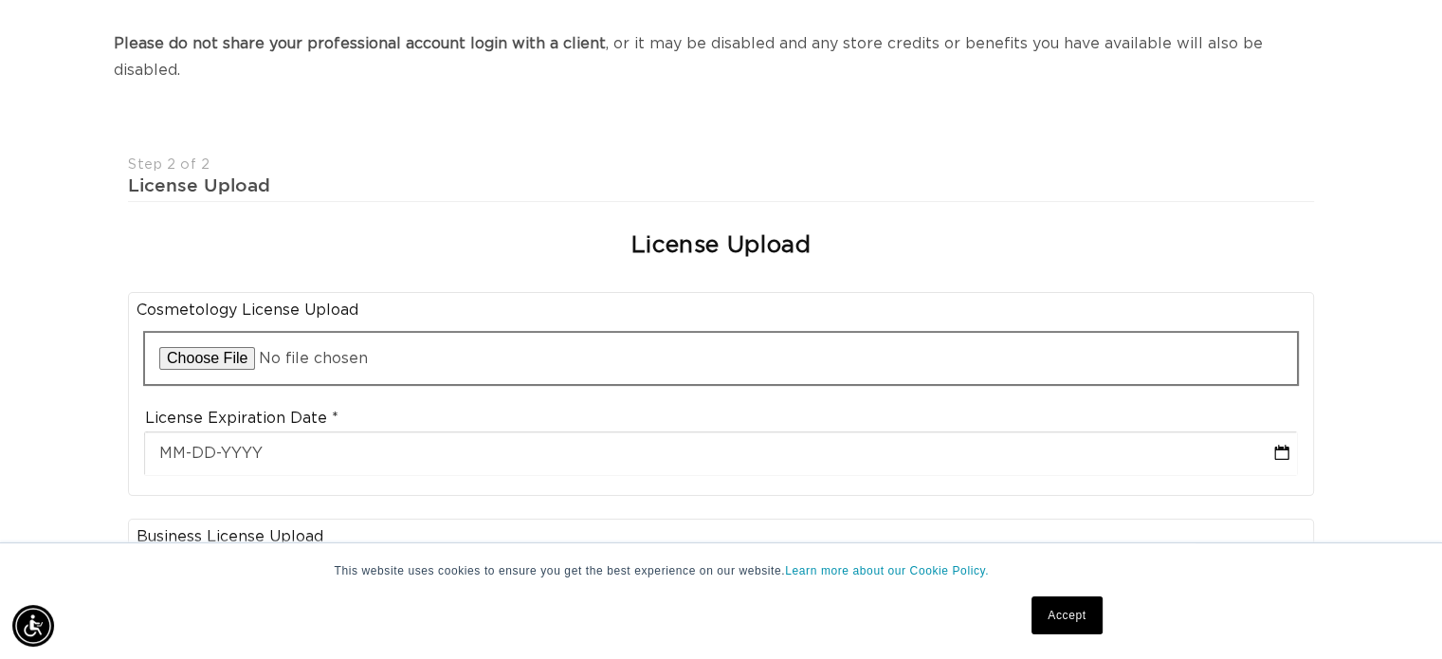
scroll to position [0, 2614]
click at [201, 333] on input "file" at bounding box center [721, 358] width 1152 height 51
type input "C:\fakepath\Cosmetology license 2024.pdf"
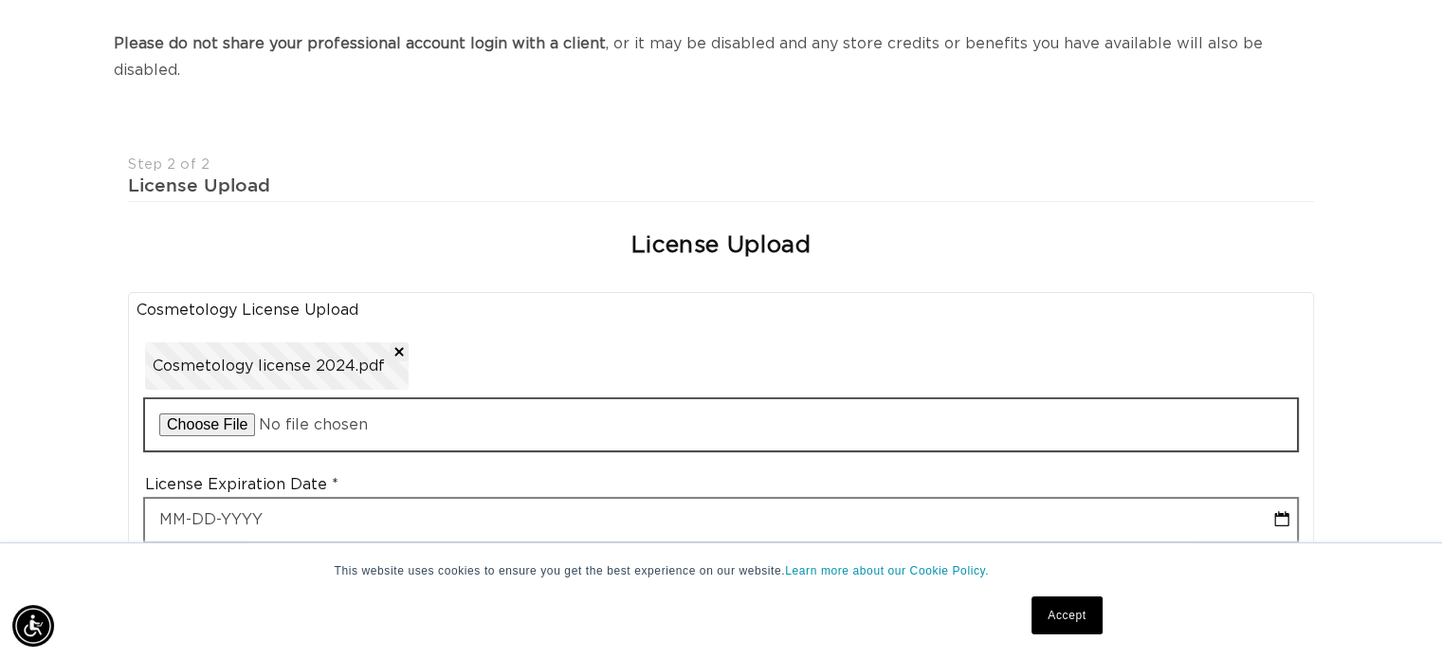
scroll to position [0, 0]
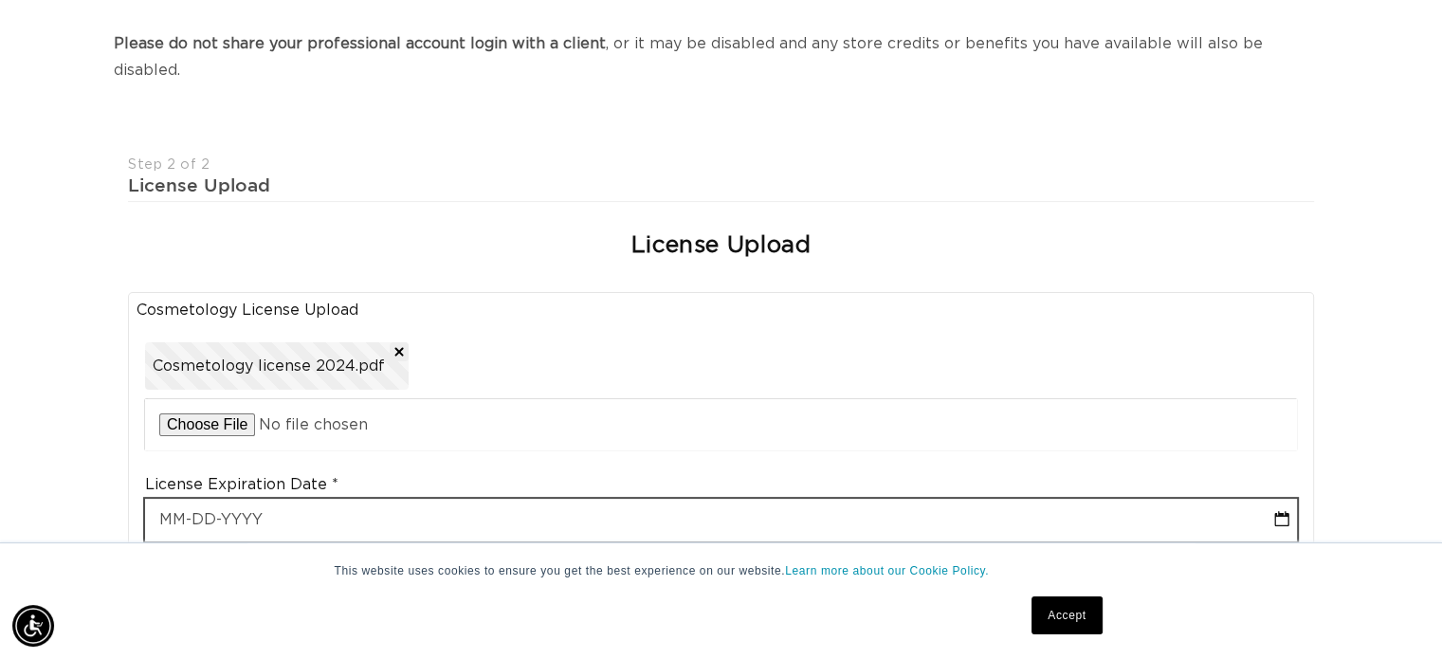
click at [212, 499] on input "text" at bounding box center [721, 520] width 1152 height 43
select select "9"
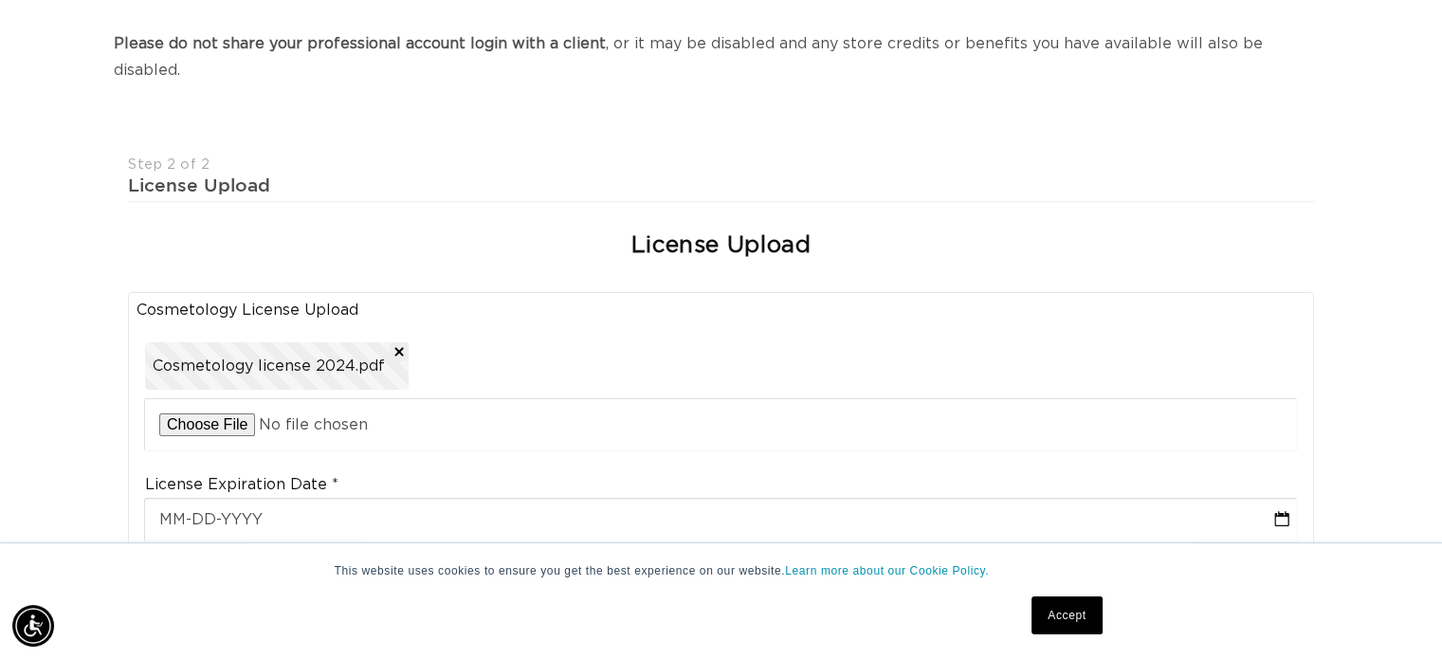
click at [227, 554] on span at bounding box center [230, 556] width 9 height 5
click at [272, 544] on select "2025 2026 2027 2028 2029 2030 2031 2032 2033 2034 2035 2036 2037 2038 2039 2040" at bounding box center [282, 556] width 68 height 24
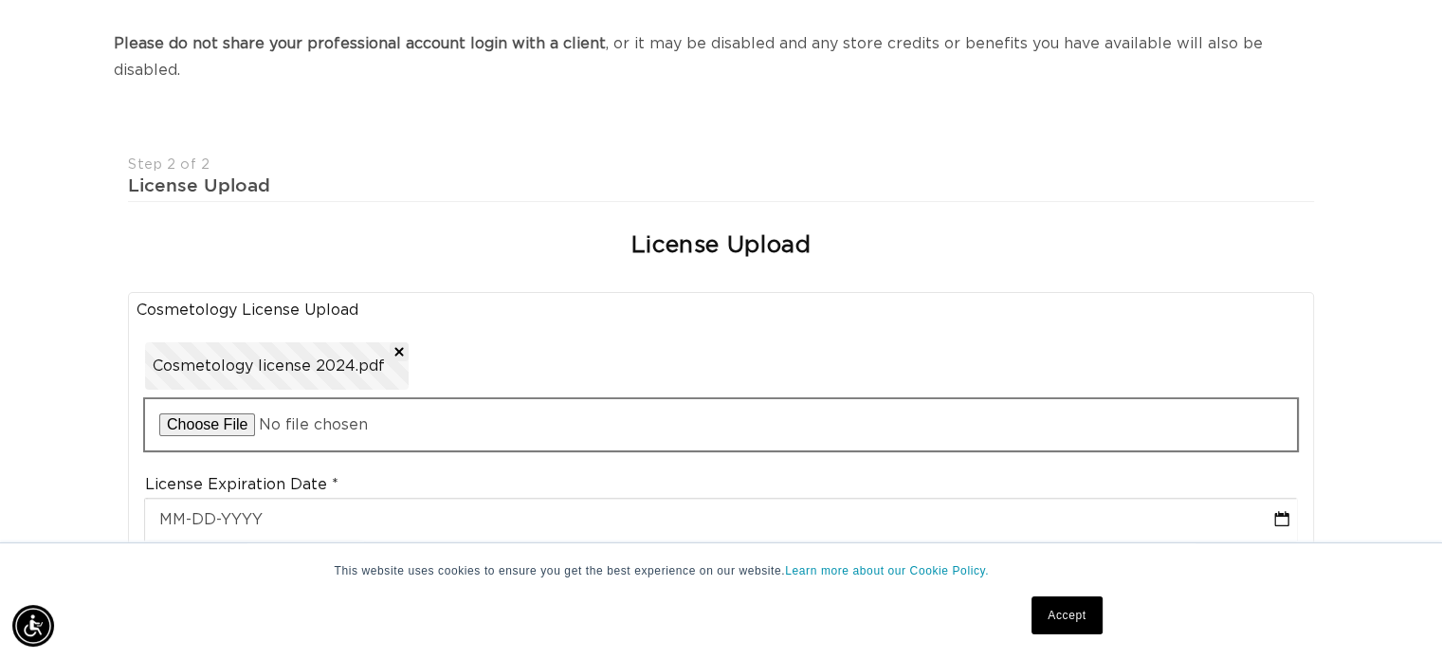
scroll to position [0, 2614]
click at [248, 544] on select "2025 2026 2027 2028 2029 2030 2031 2032 2033 2034 2035 2036 2037 2038 2039 2040" at bounding box center [282, 556] width 68 height 24
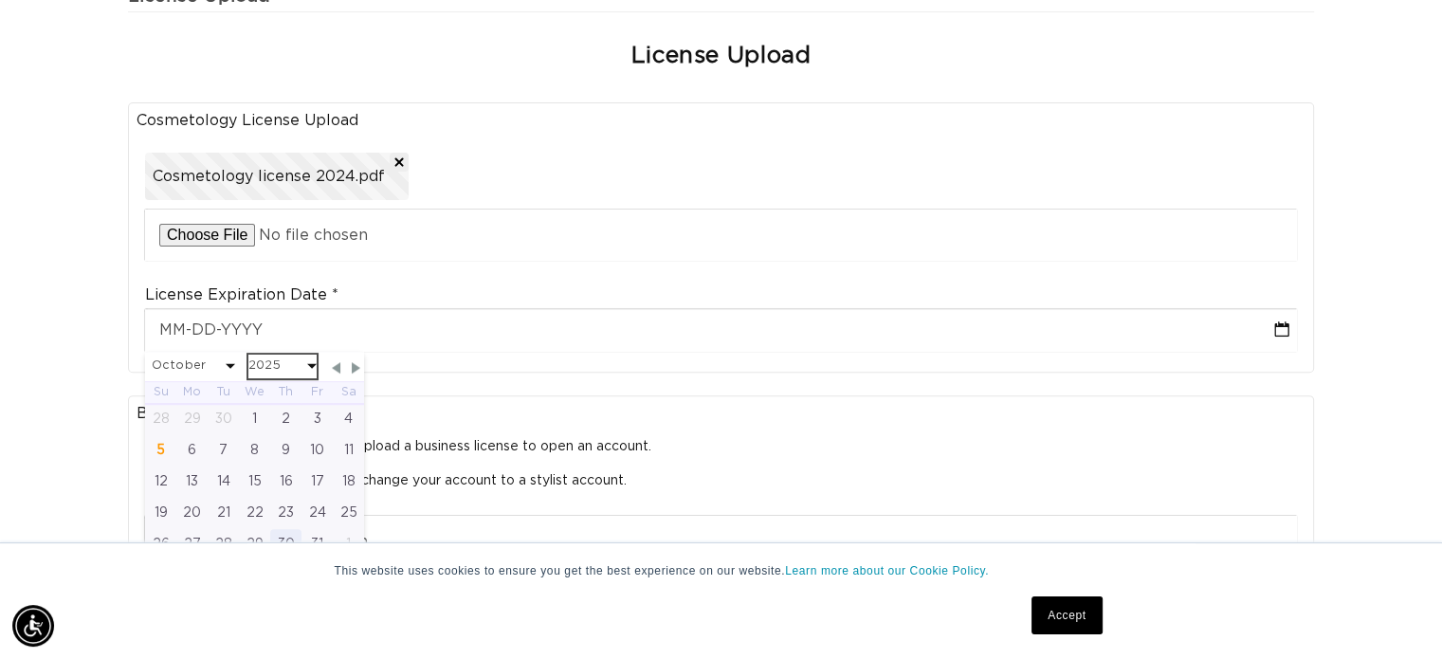
scroll to position [0, 0]
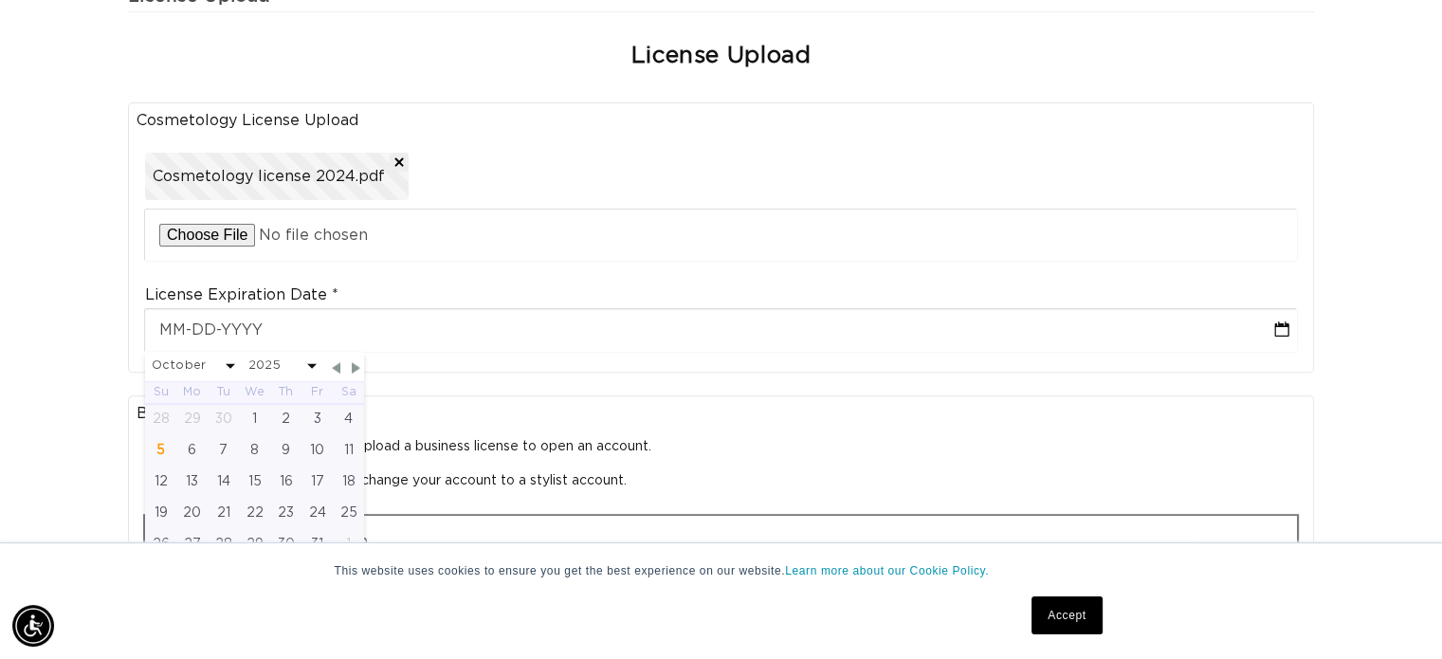
click at [311, 529] on div "31" at bounding box center [316, 544] width 31 height 31
type input "10-31-2025"
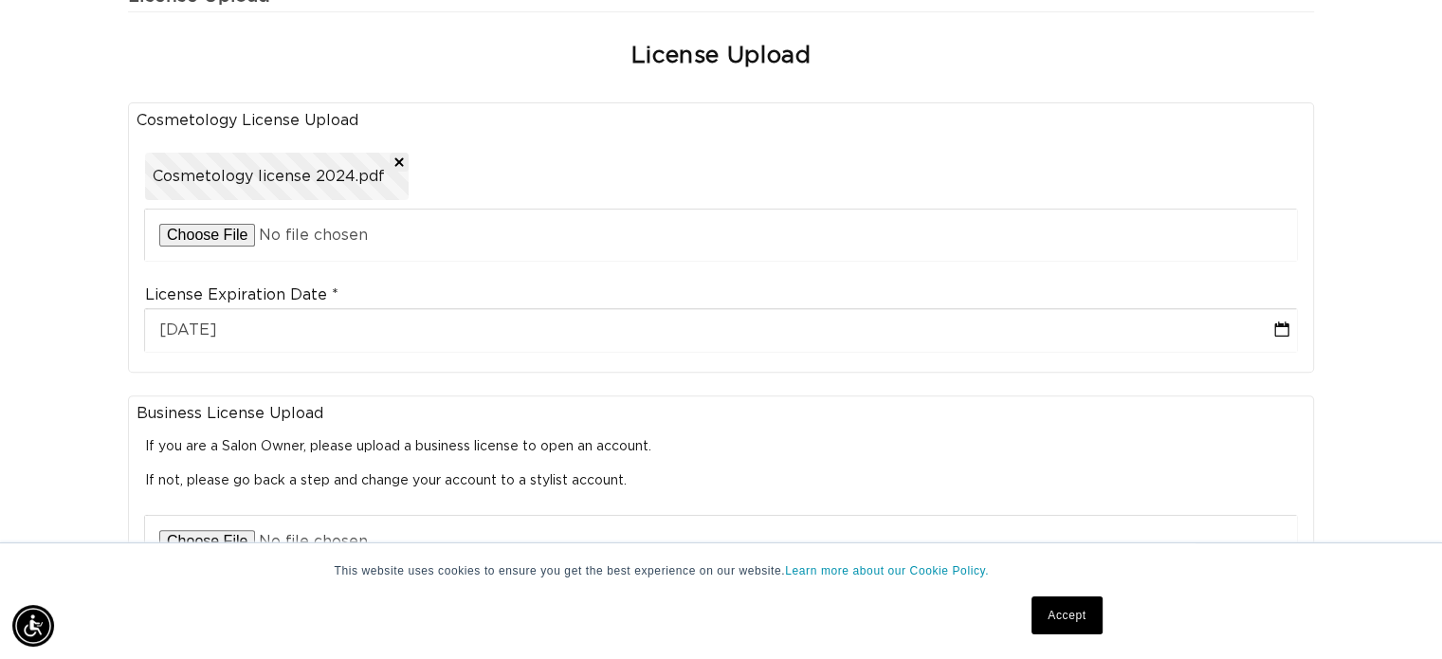
click at [81, 468] on div "Join the AQUA family and unlock professional access and pricing Fine Print: We …" at bounding box center [721, 400] width 1442 height 1543
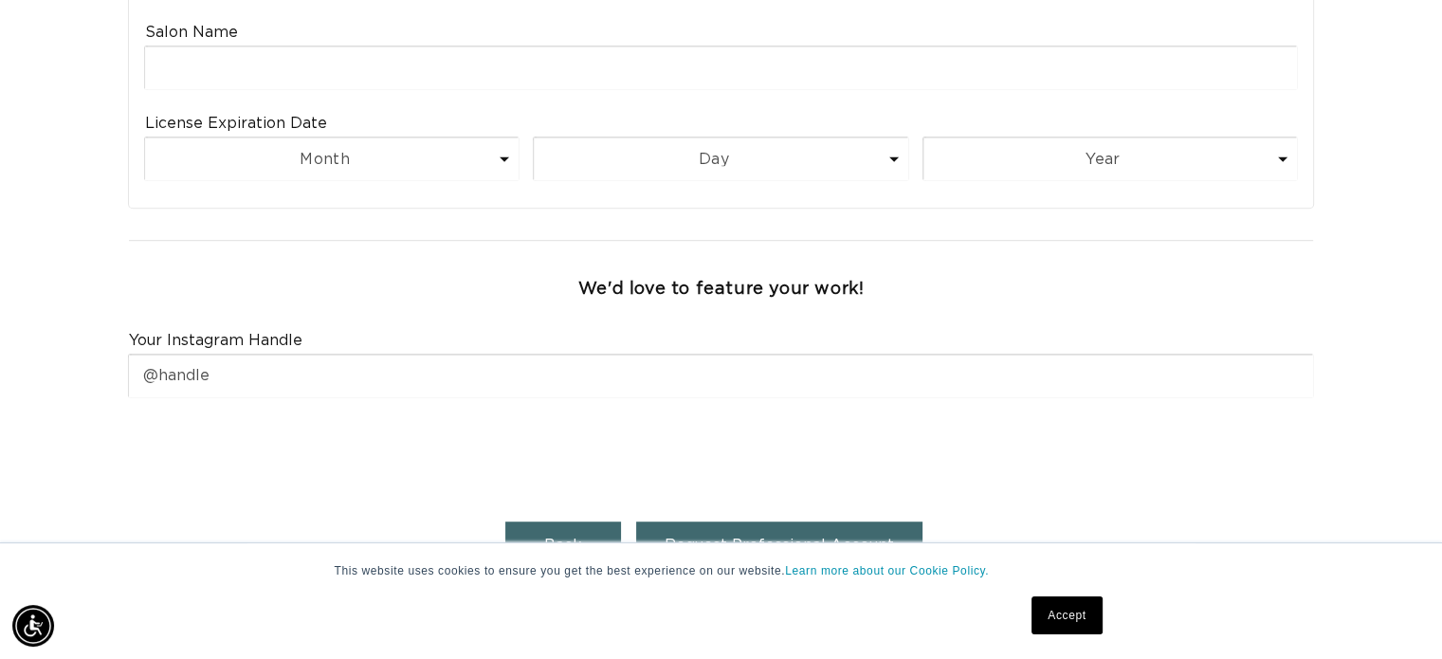
click at [725, 538] on span "Request Professional Account" at bounding box center [779, 545] width 229 height 15
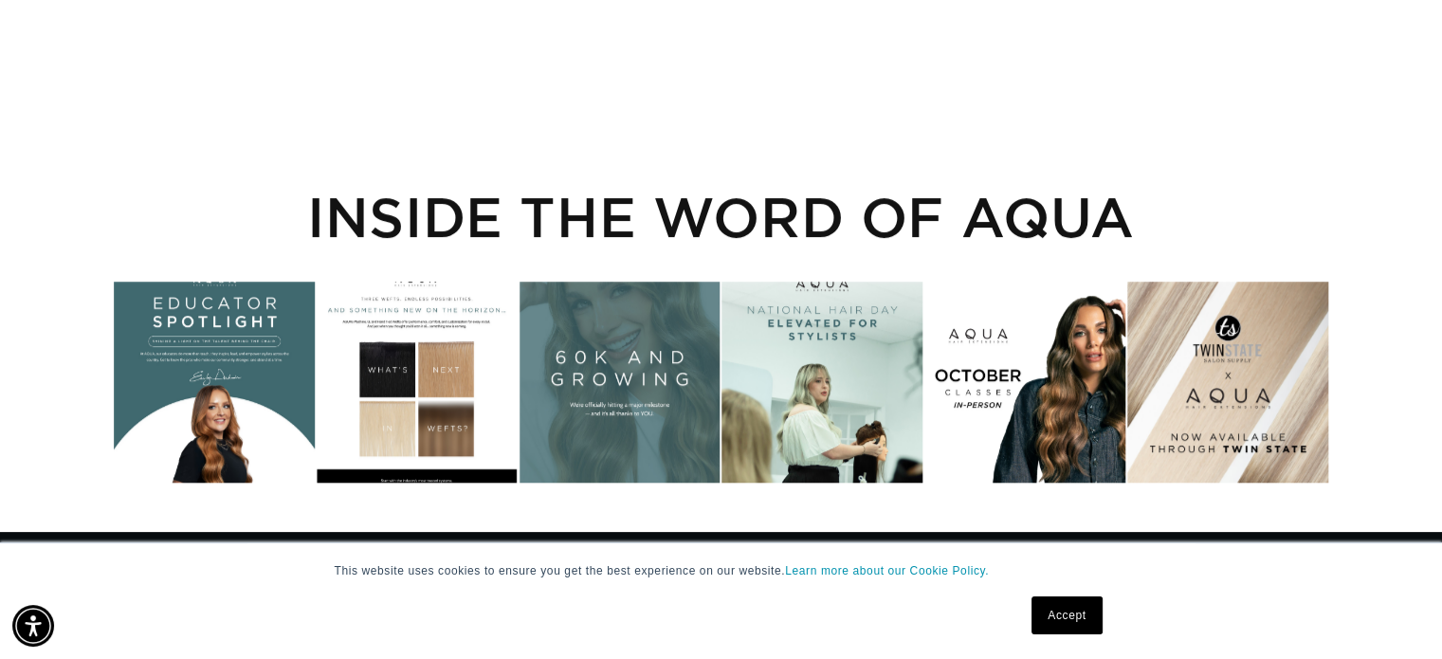
scroll to position [0, 2614]
click at [1067, 614] on link "Accept" at bounding box center [1066, 615] width 70 height 38
